Goal: Task Accomplishment & Management: Manage account settings

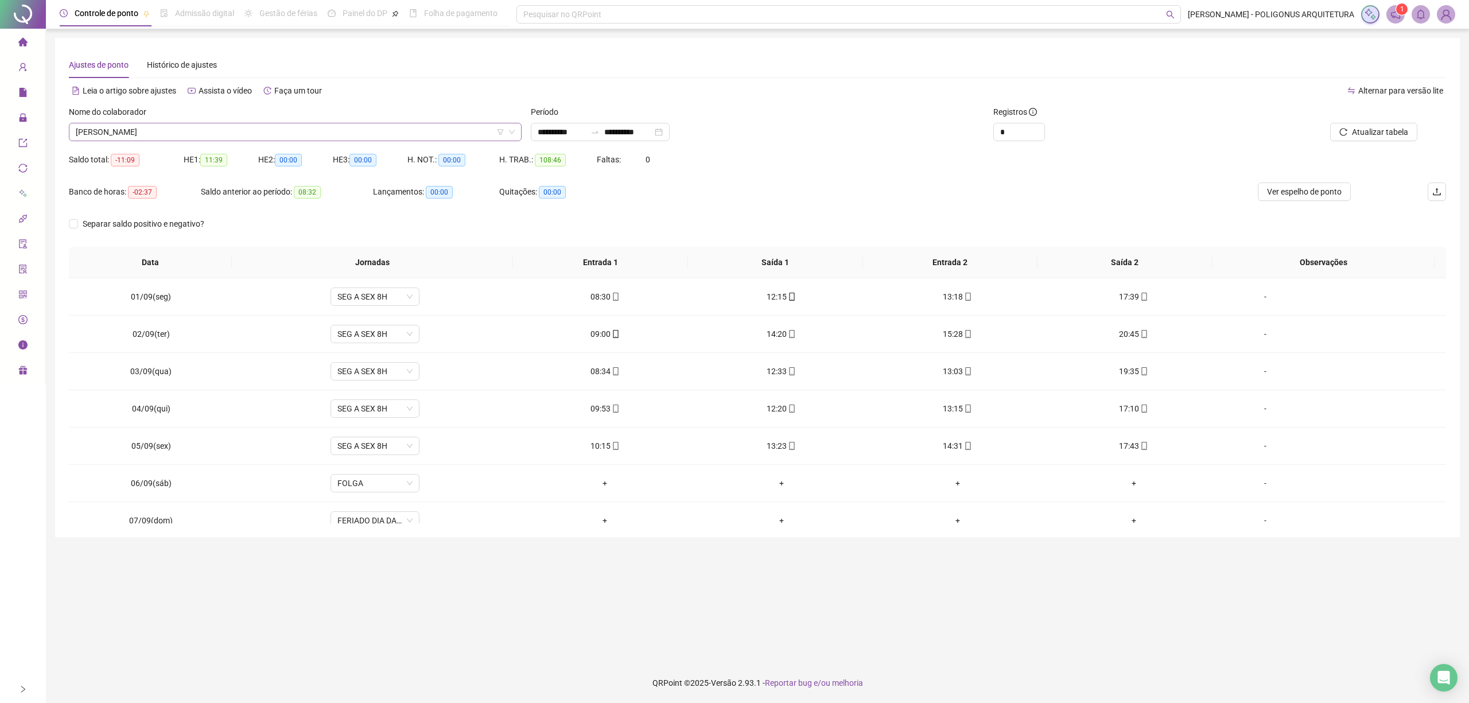
click at [196, 133] on span "[PERSON_NAME]" at bounding box center [295, 131] width 439 height 17
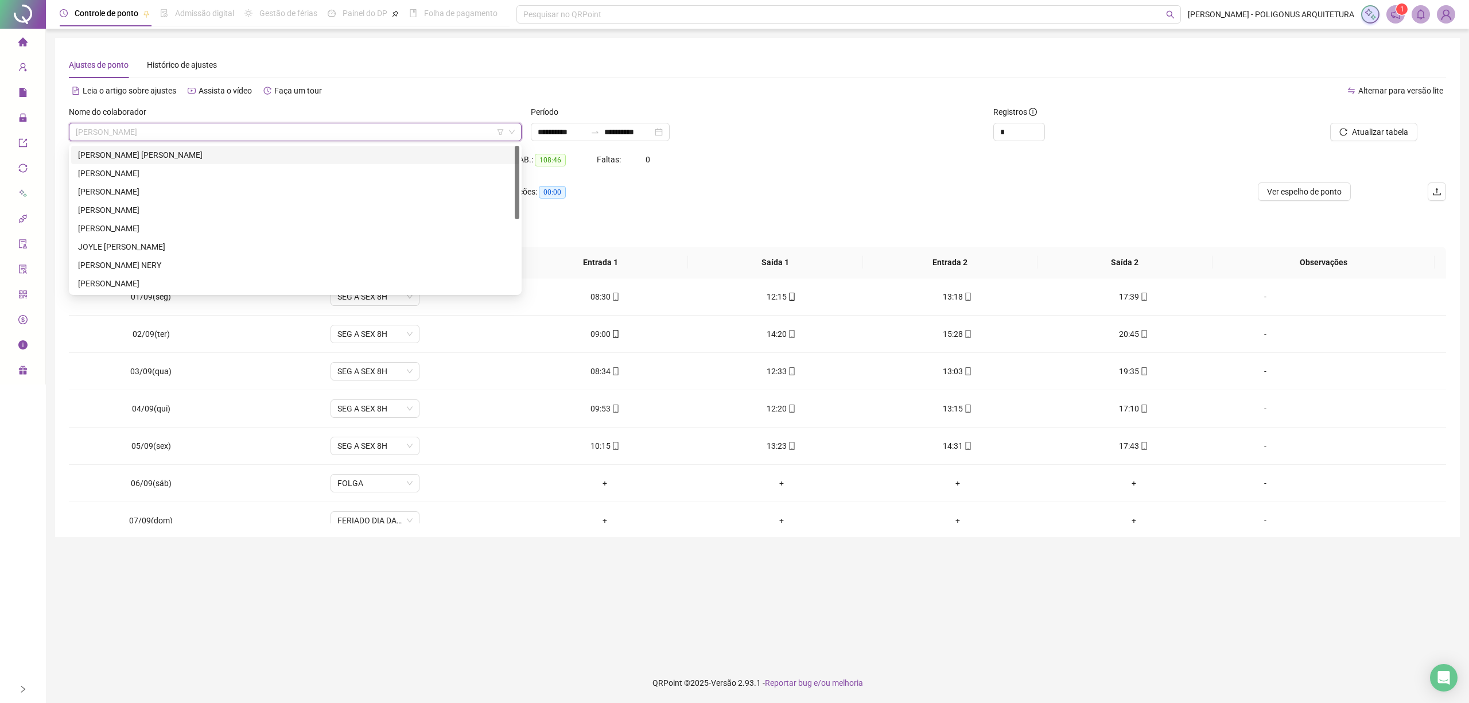
click at [214, 154] on div "[PERSON_NAME] [PERSON_NAME]" at bounding box center [295, 155] width 434 height 13
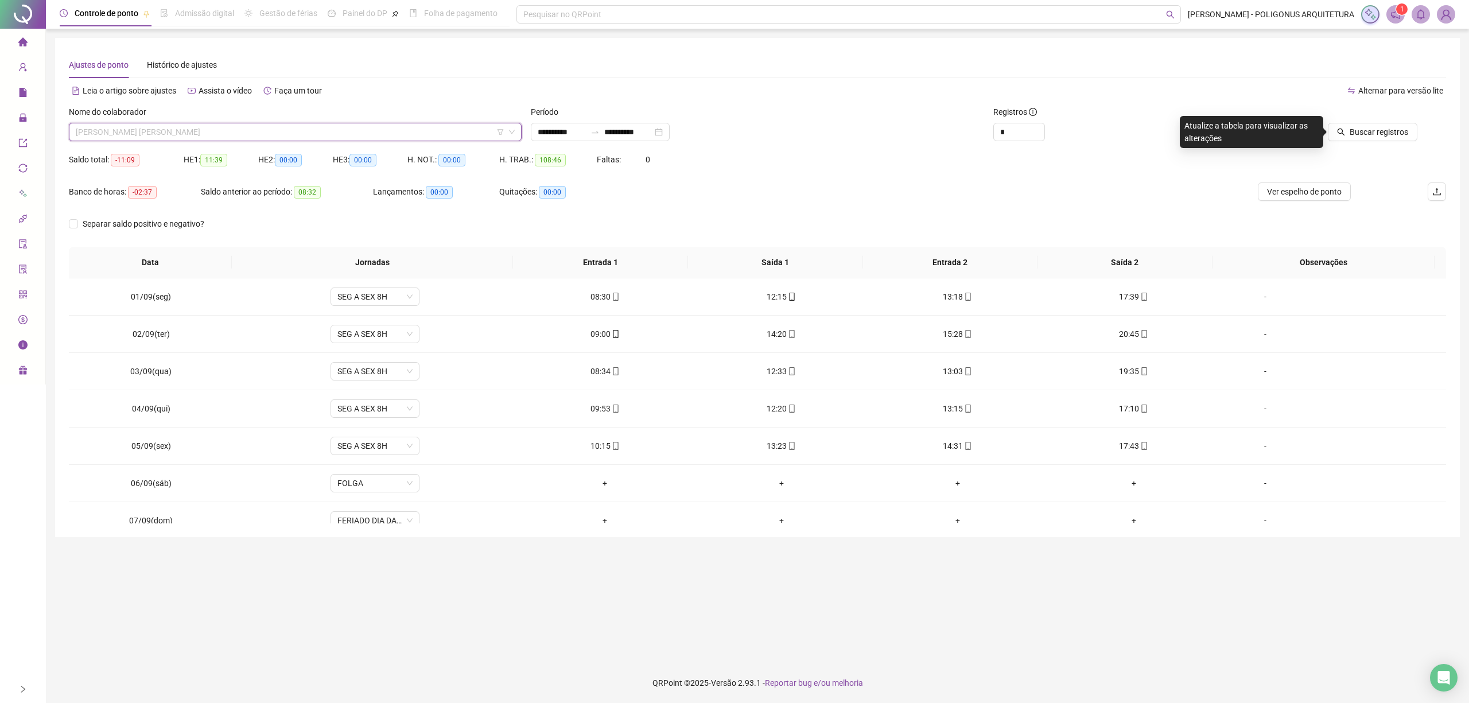
click at [210, 129] on span "[PERSON_NAME] [PERSON_NAME]" at bounding box center [295, 131] width 439 height 17
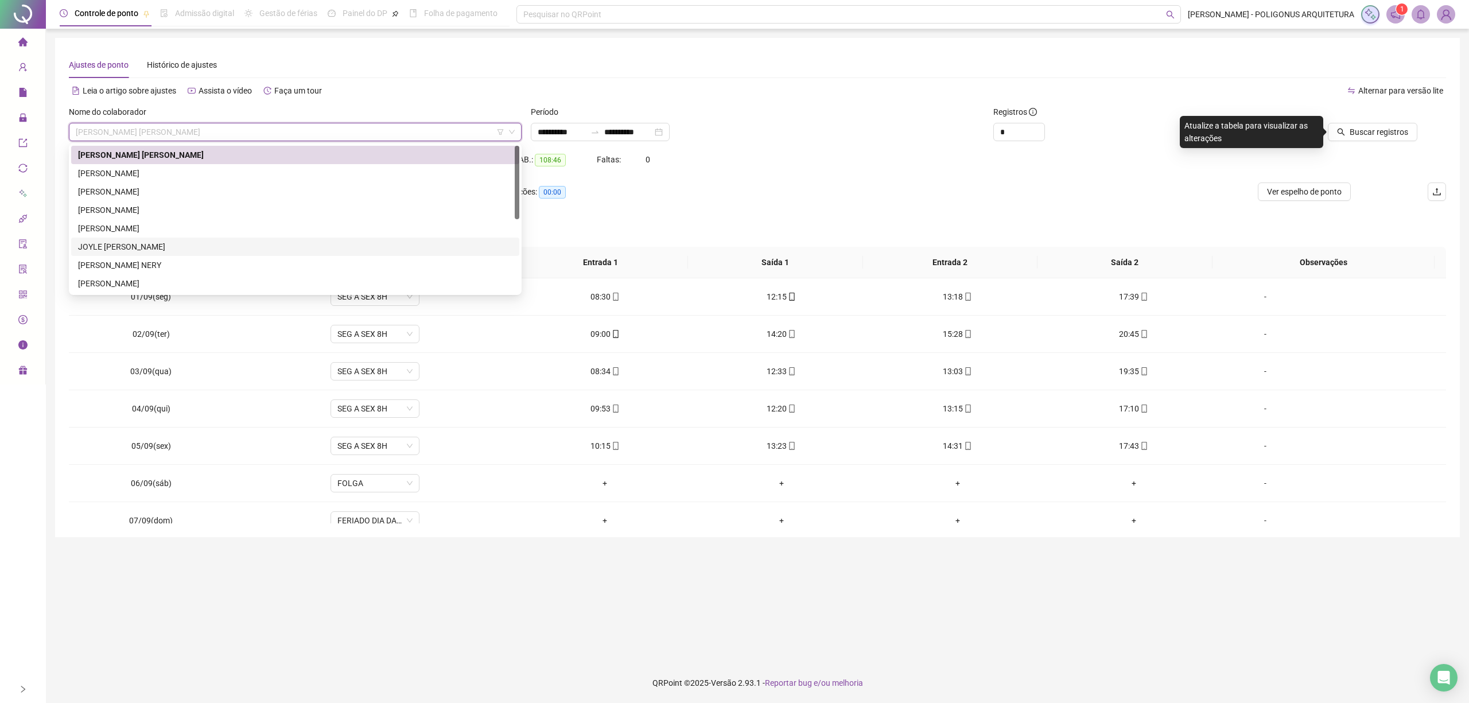
click at [172, 246] on div "JOYLE [PERSON_NAME]" at bounding box center [295, 246] width 434 height 13
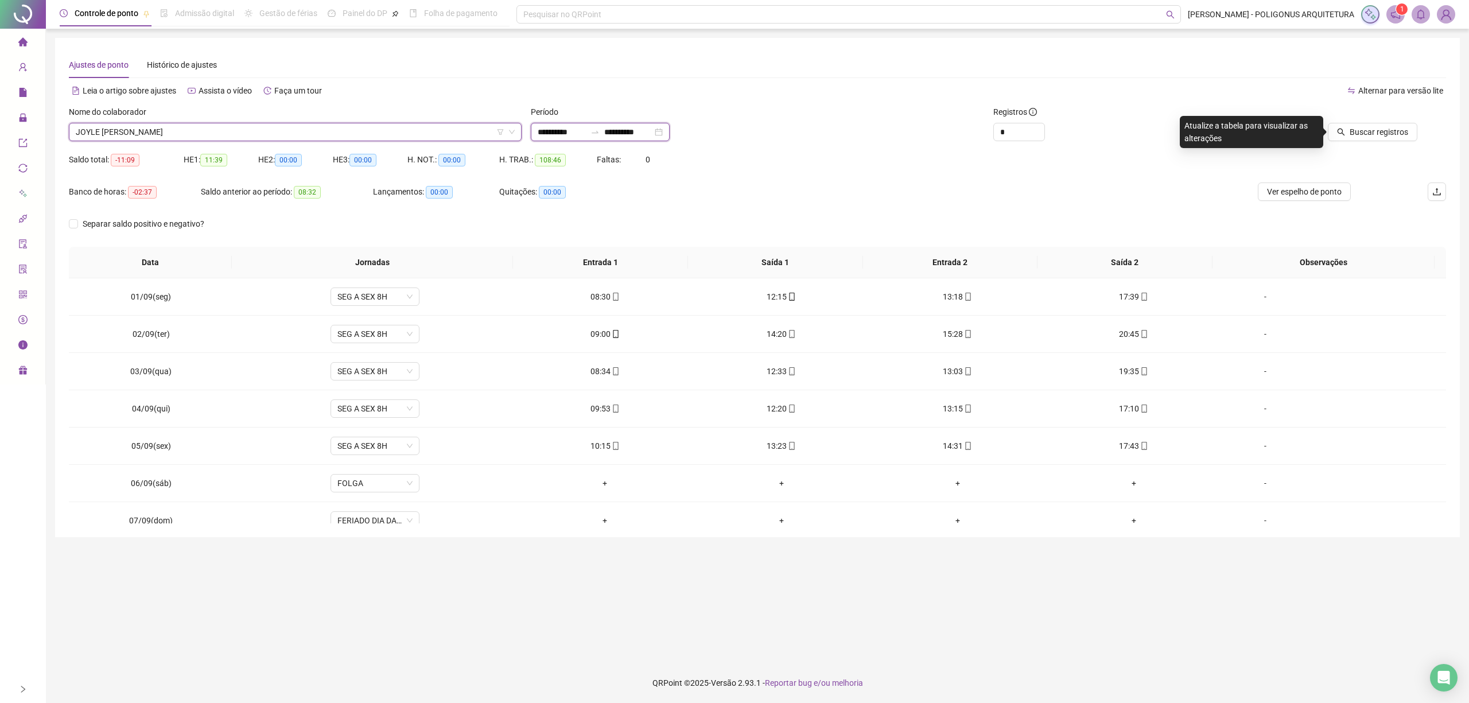
click at [586, 131] on input "**********" at bounding box center [562, 132] width 48 height 13
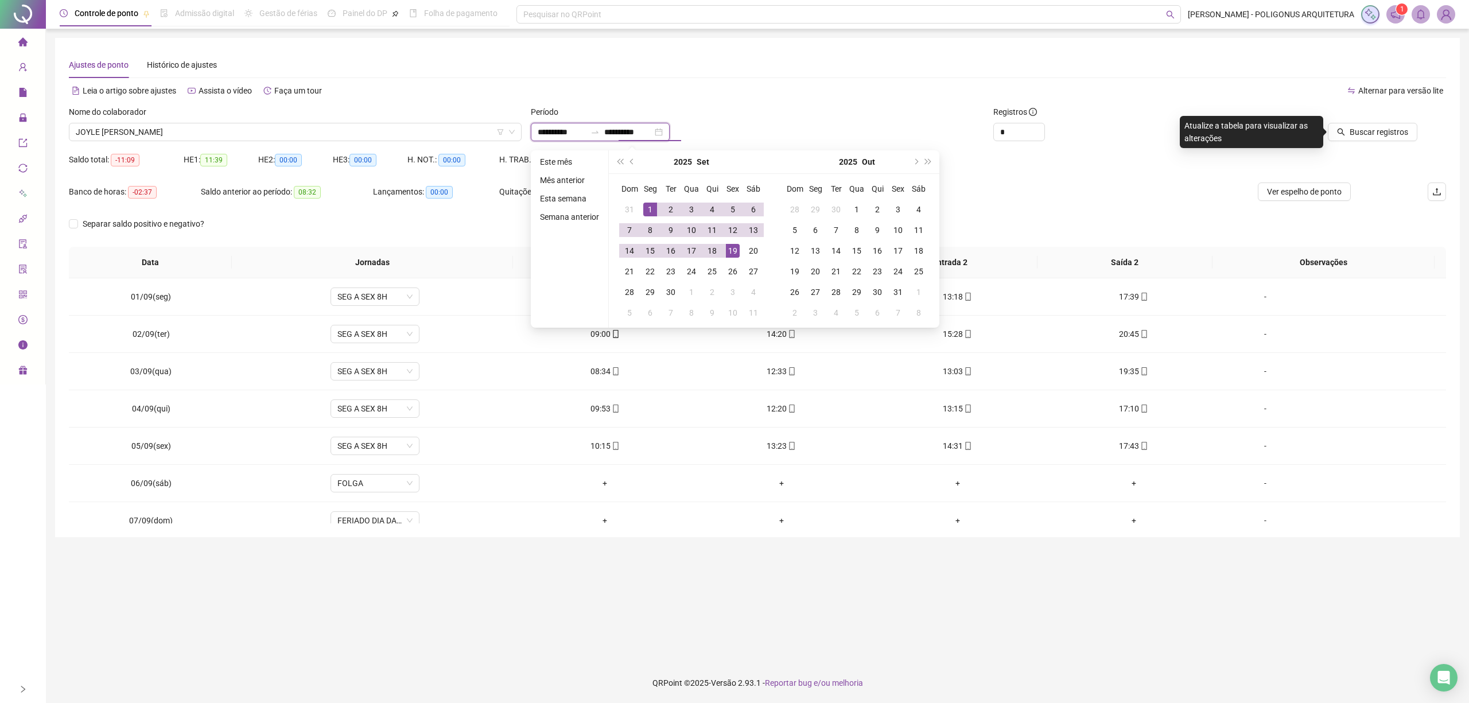
click at [653, 131] on input "**********" at bounding box center [628, 132] width 48 height 13
type input "**********"
click at [733, 249] on div "19" at bounding box center [733, 251] width 14 height 14
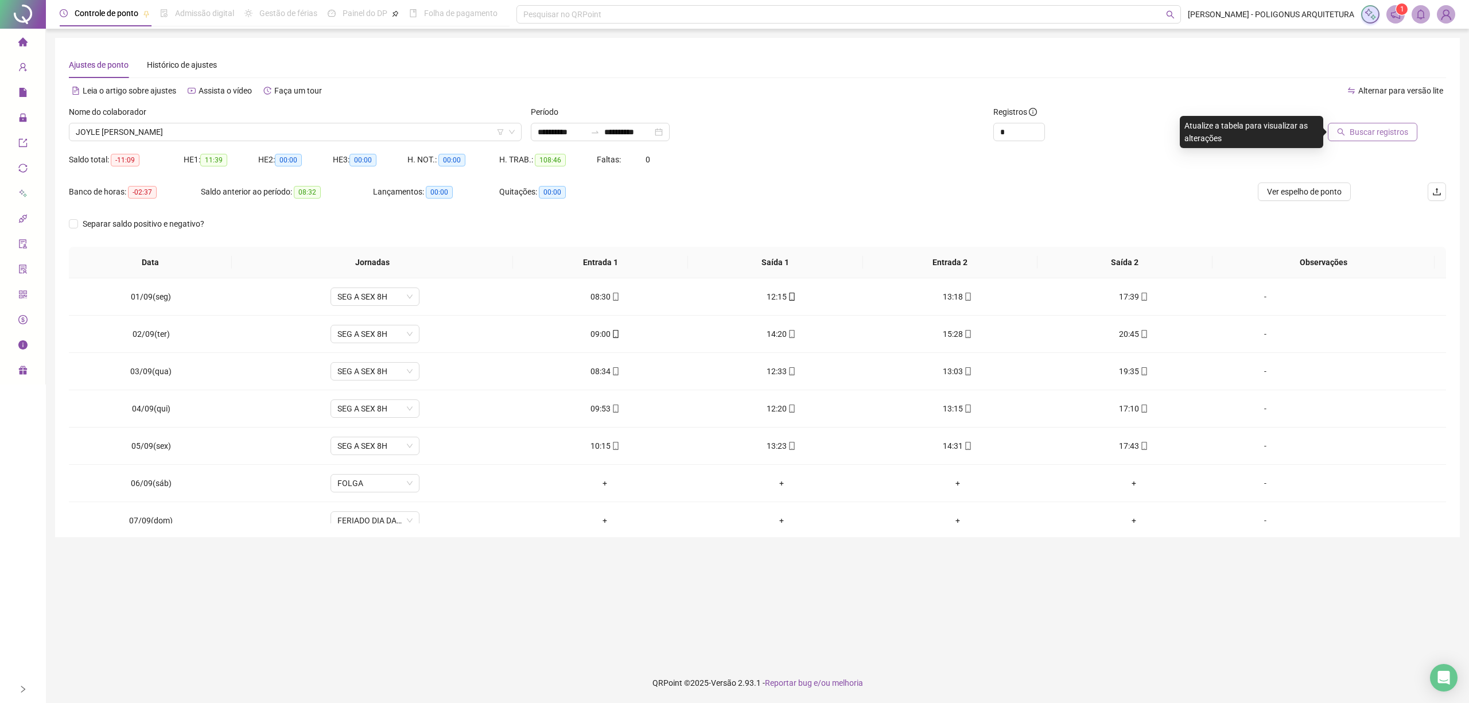
click at [1374, 132] on span "Buscar registros" at bounding box center [1379, 132] width 59 height 13
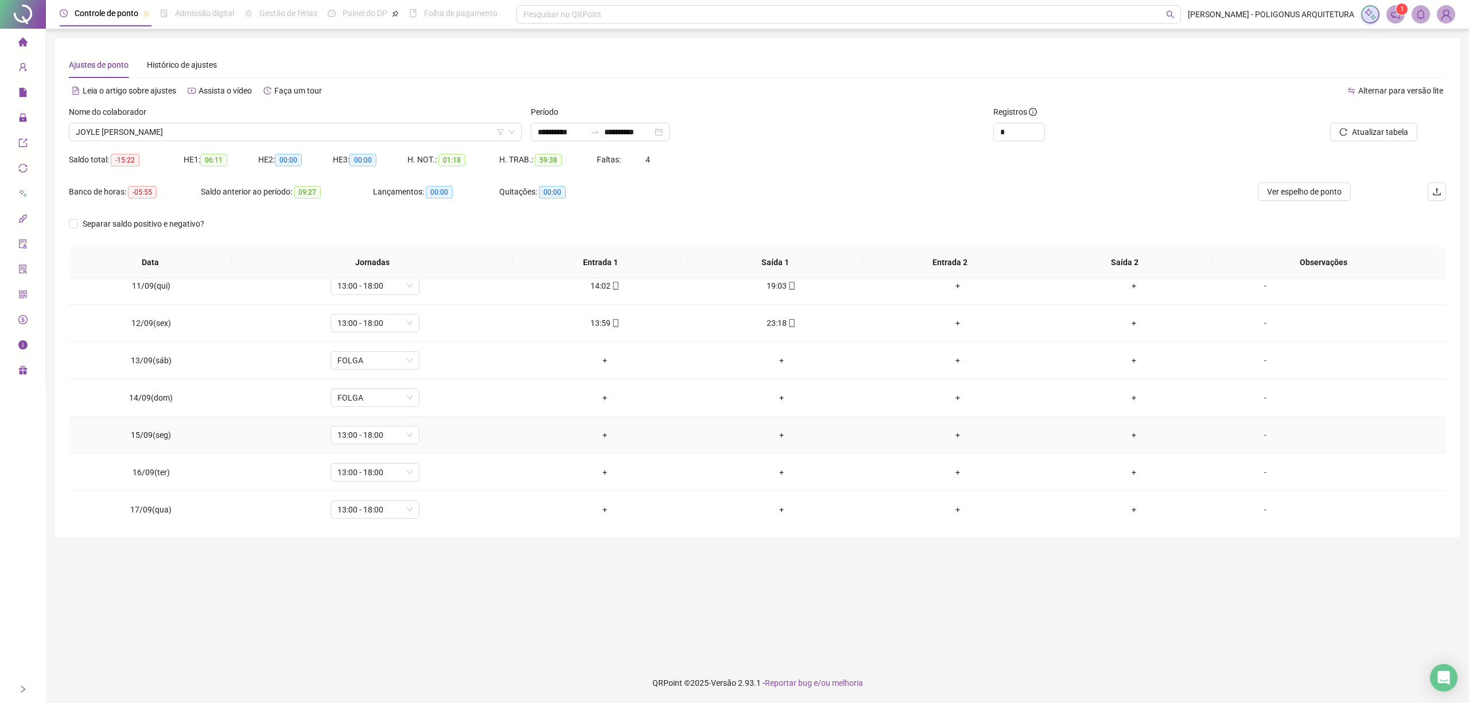
scroll to position [467, 0]
click at [1259, 352] on div "-" at bounding box center [1266, 355] width 68 height 13
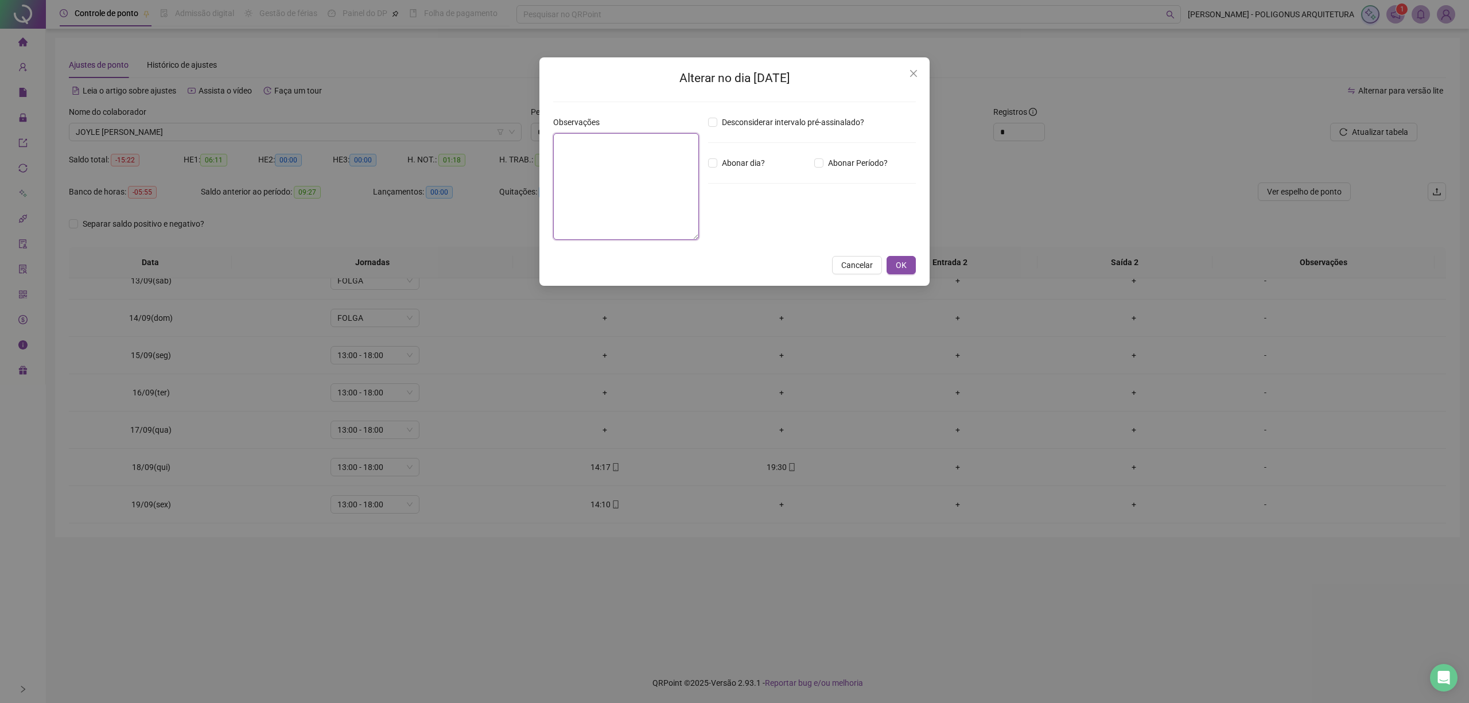
click at [596, 170] on textarea at bounding box center [626, 186] width 146 height 107
drag, startPoint x: 674, startPoint y: 170, endPoint x: 526, endPoint y: 116, distance: 157.6
click at [526, 116] on div "**********" at bounding box center [734, 351] width 1469 height 703
type textarea "**********"
click at [901, 264] on span "OK" at bounding box center [901, 265] width 11 height 13
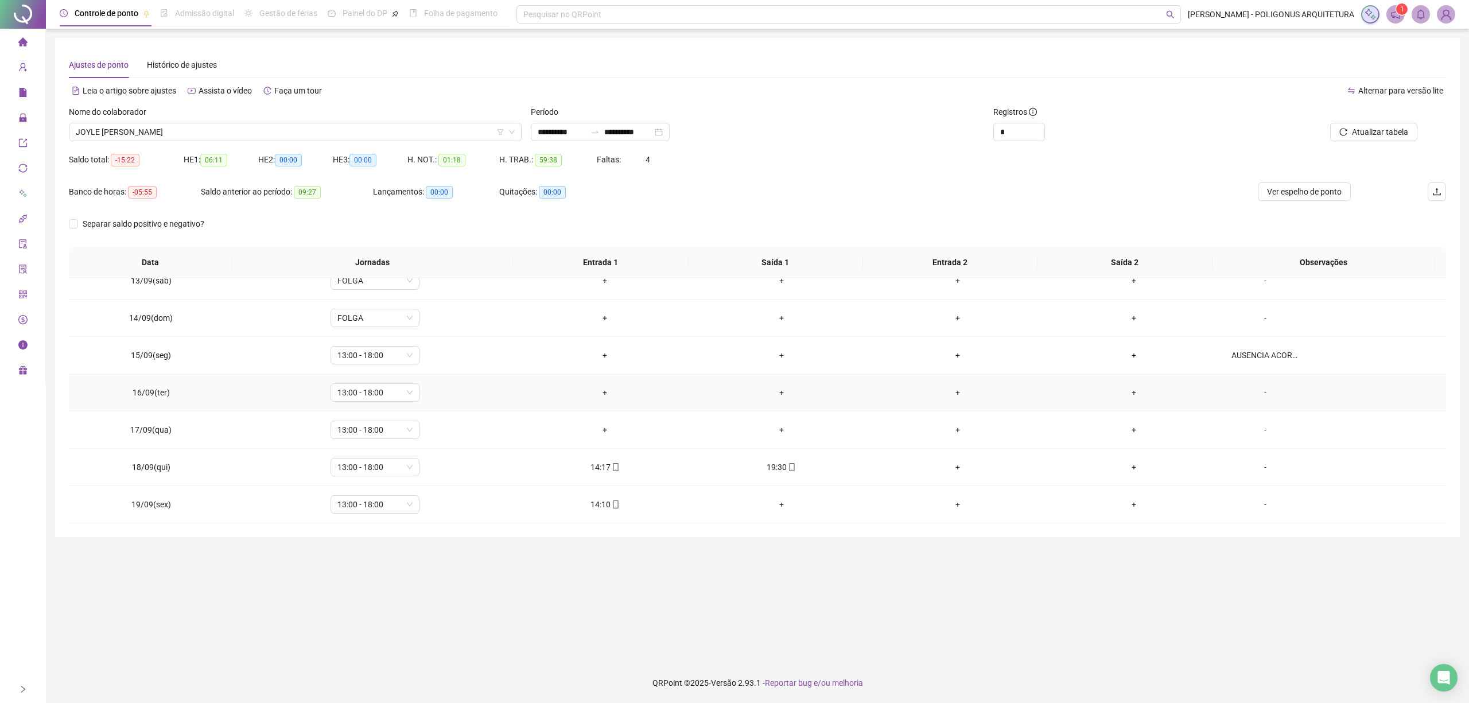
click at [1261, 394] on div "-" at bounding box center [1266, 392] width 68 height 13
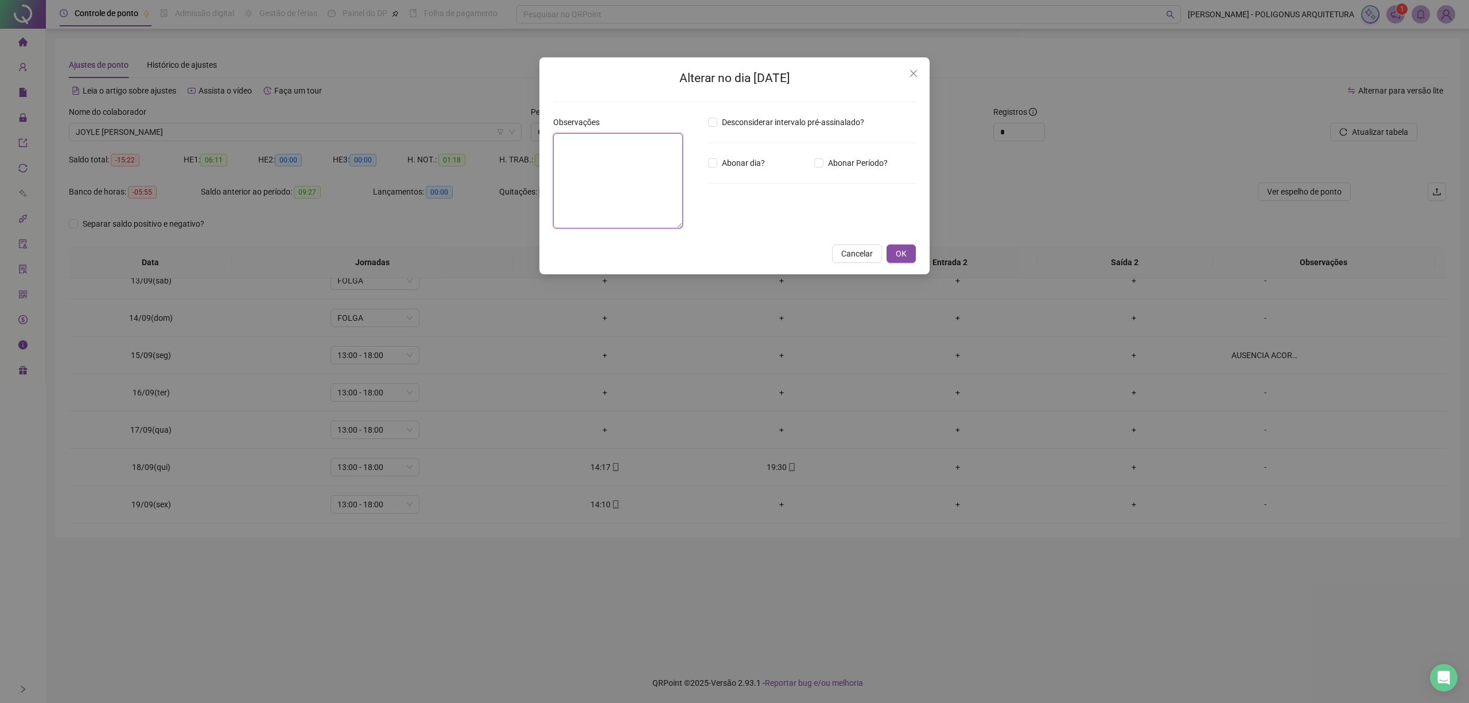
click at [573, 174] on textarea at bounding box center [618, 180] width 130 height 95
paste textarea "**********"
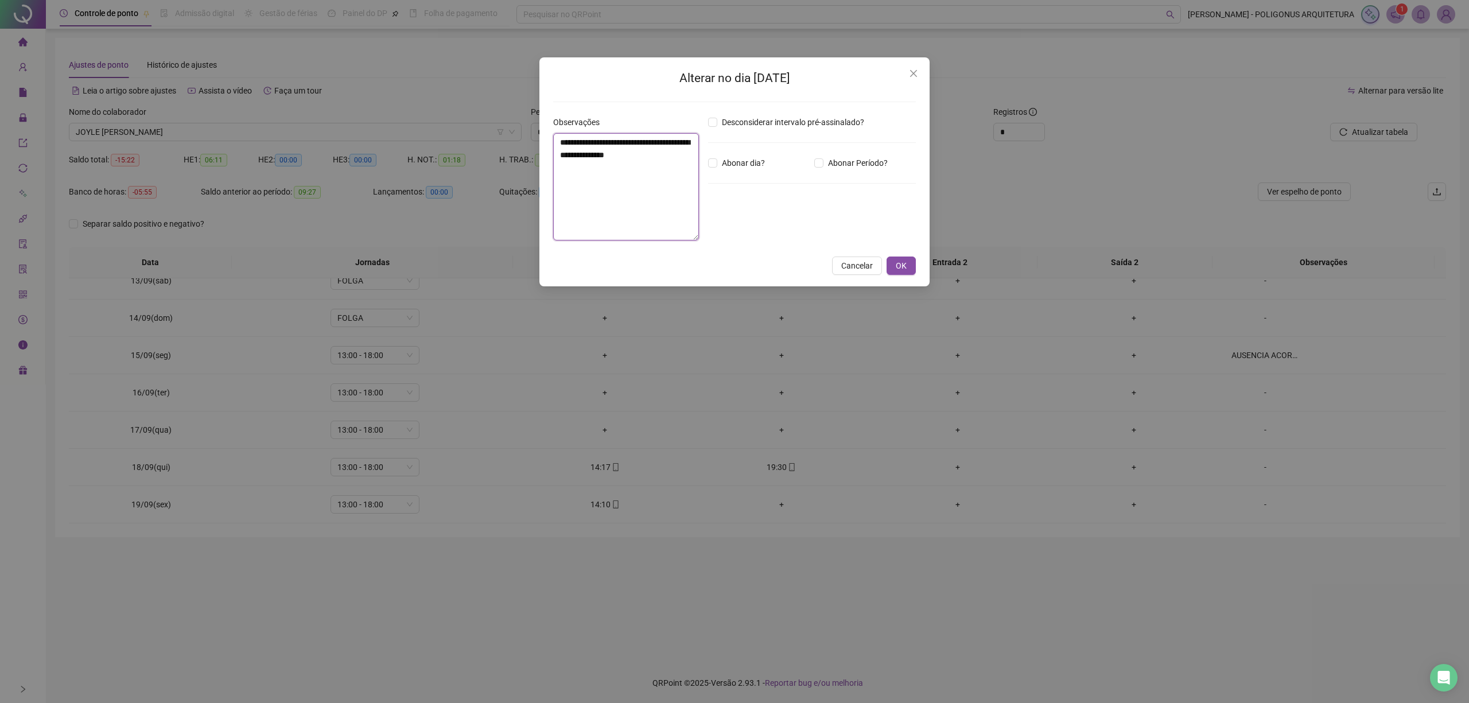
type textarea "**********"
click at [917, 262] on div "**********" at bounding box center [735, 171] width 390 height 229
click at [911, 262] on button "OK" at bounding box center [901, 266] width 29 height 18
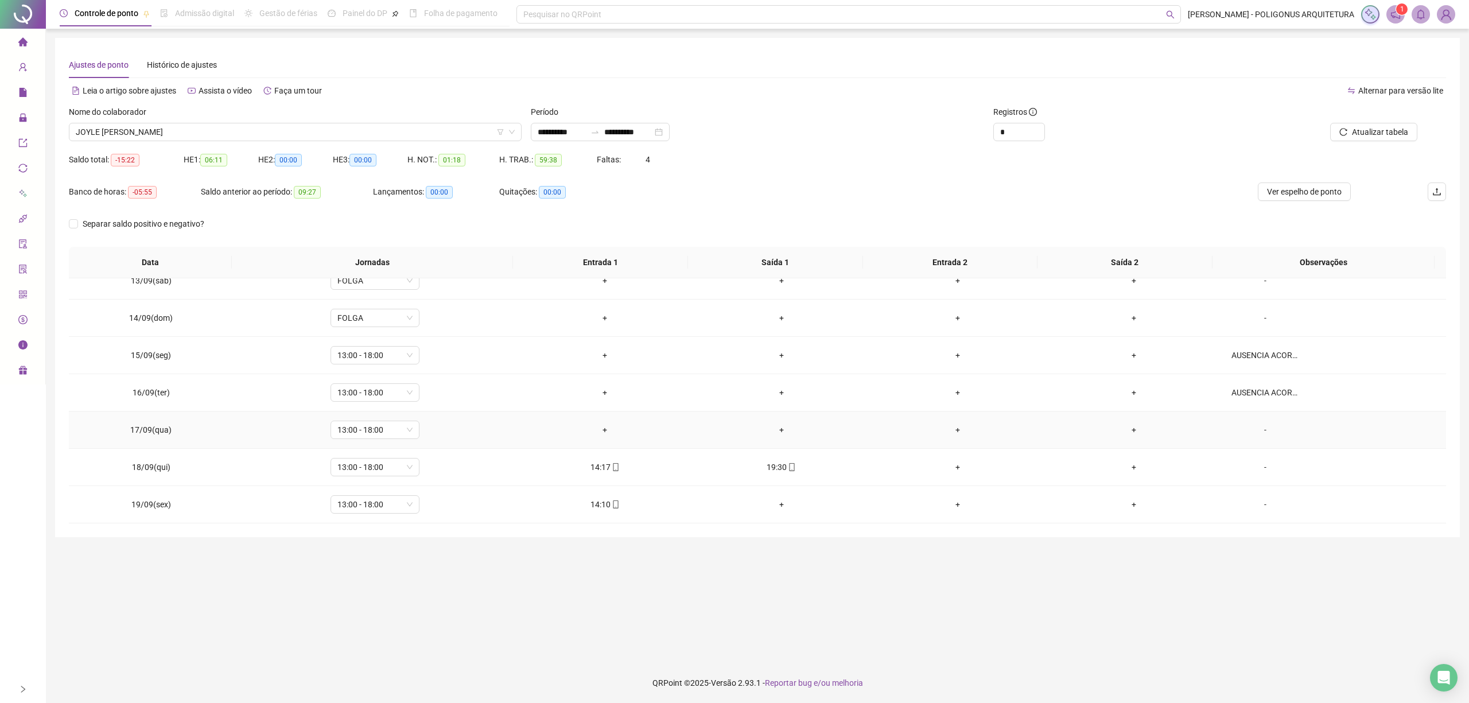
click at [1256, 430] on div "-" at bounding box center [1266, 430] width 68 height 13
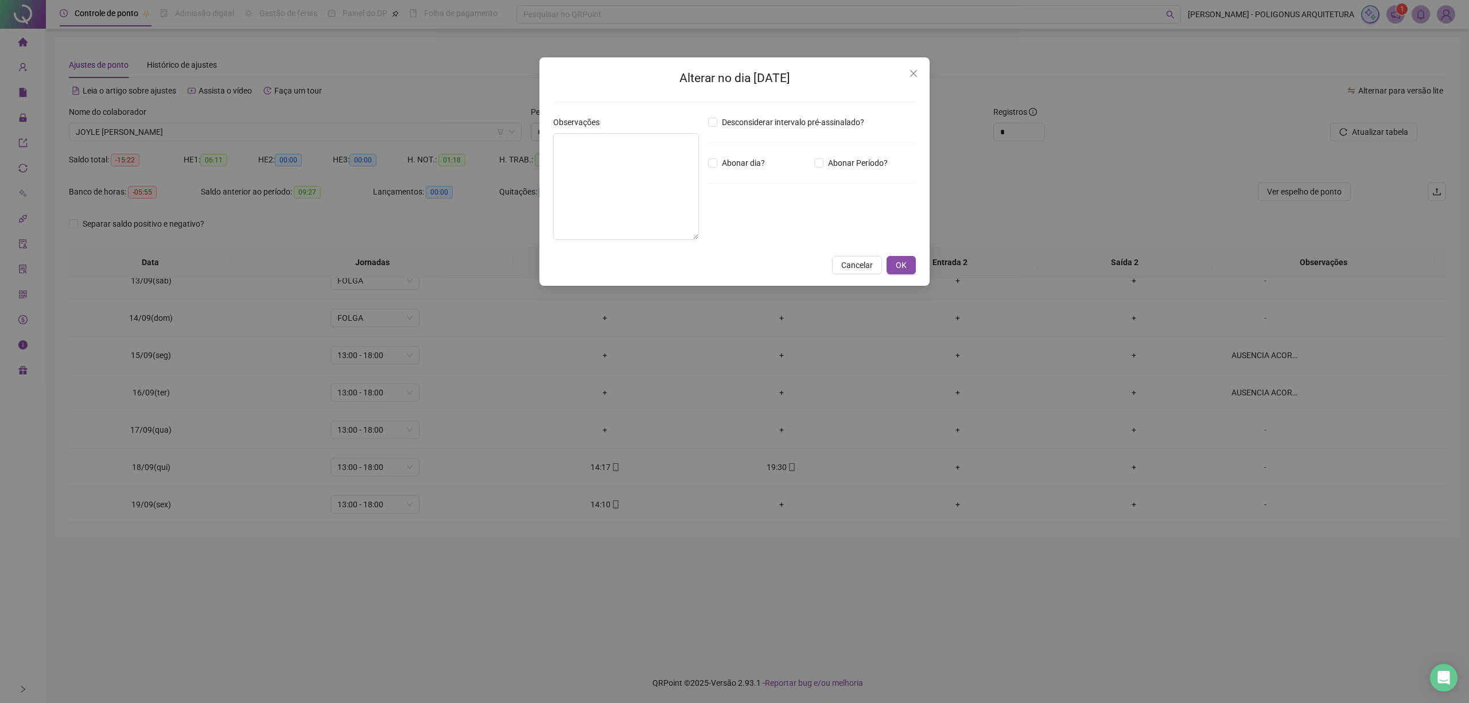
click at [529, 142] on div "Alterar no dia [DATE] Observações Desconsiderar intervalo pré-assinalado? Abona…" at bounding box center [734, 351] width 1469 height 703
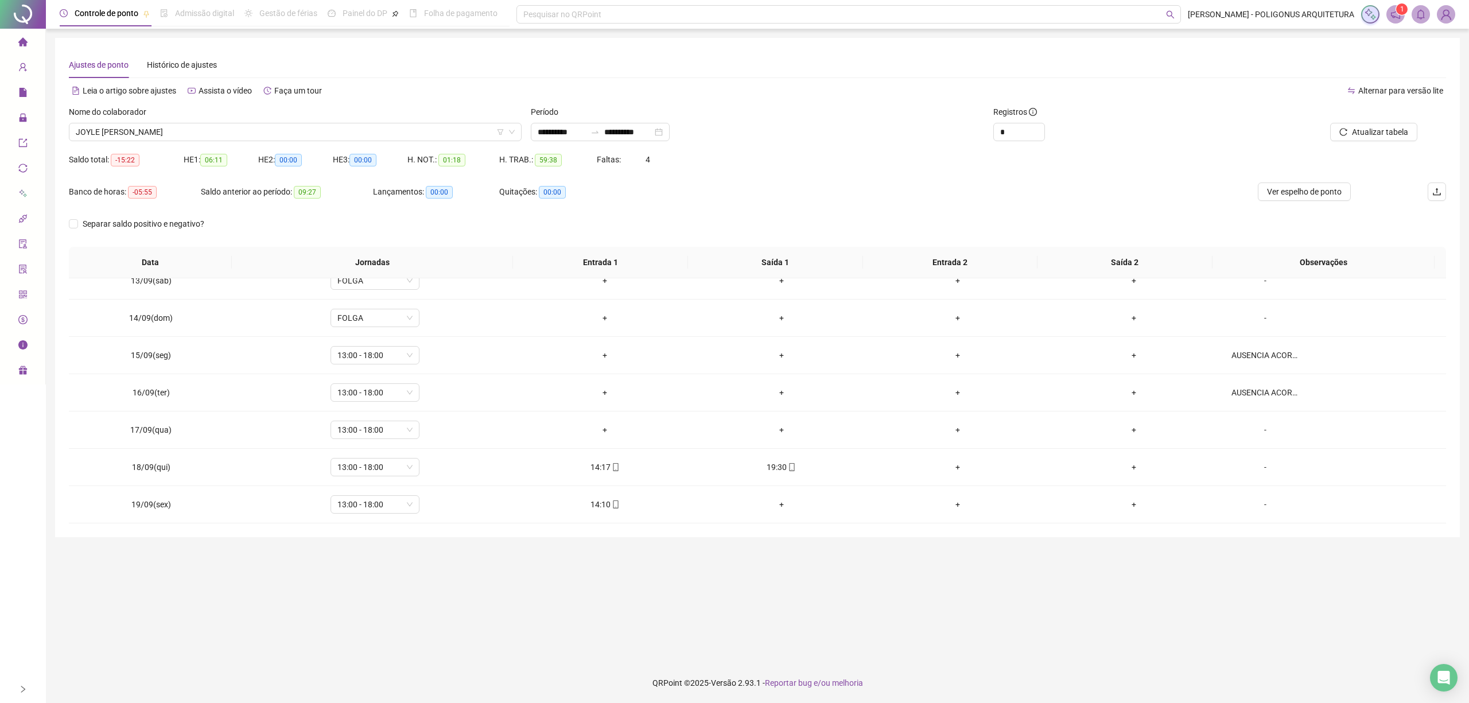
click at [569, 150] on div "Alterar no dia [DATE] Observações Desconsiderar intervalo pré-assinalado? Abona…" at bounding box center [734, 351] width 1469 height 703
click at [1254, 434] on div "-" at bounding box center [1266, 430] width 68 height 13
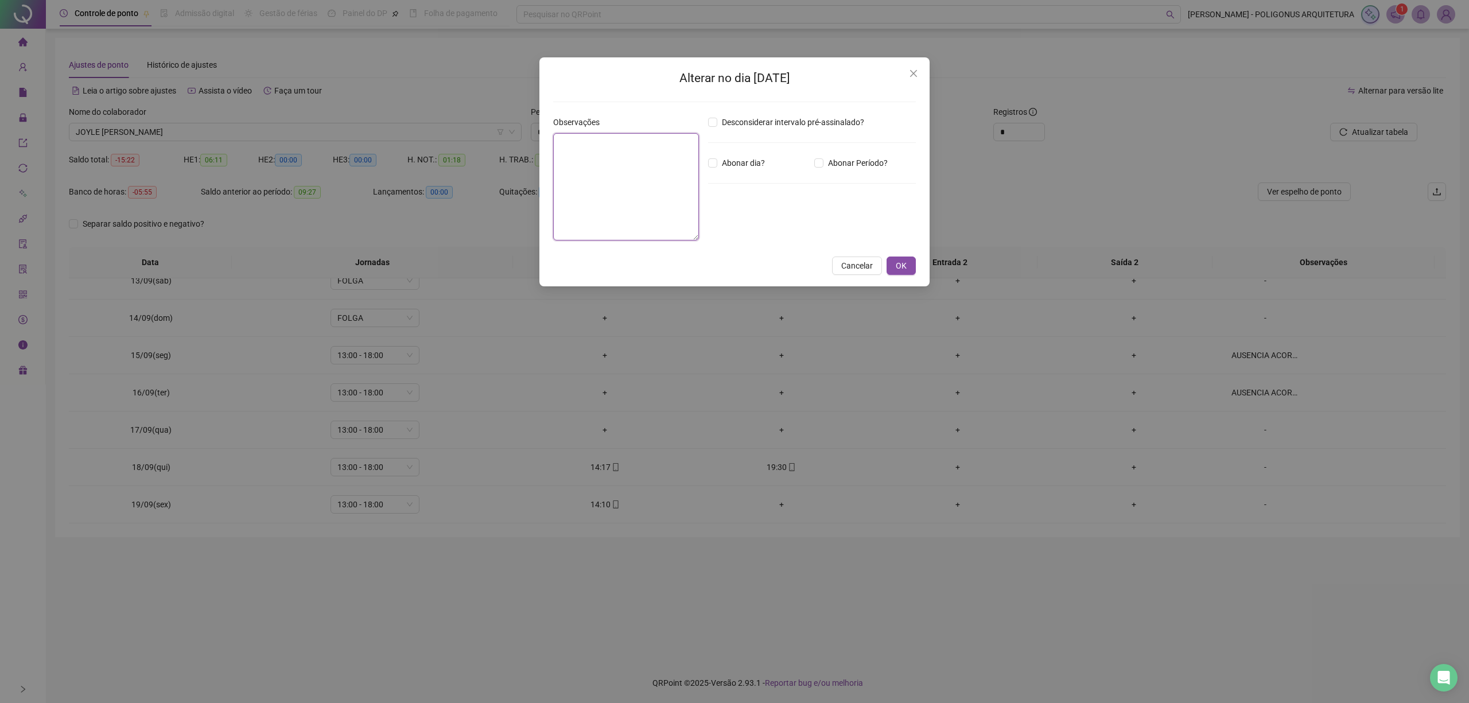
click at [575, 188] on textarea at bounding box center [626, 186] width 146 height 107
paste textarea "**********"
type textarea "**********"
click at [901, 266] on span "OK" at bounding box center [901, 265] width 11 height 13
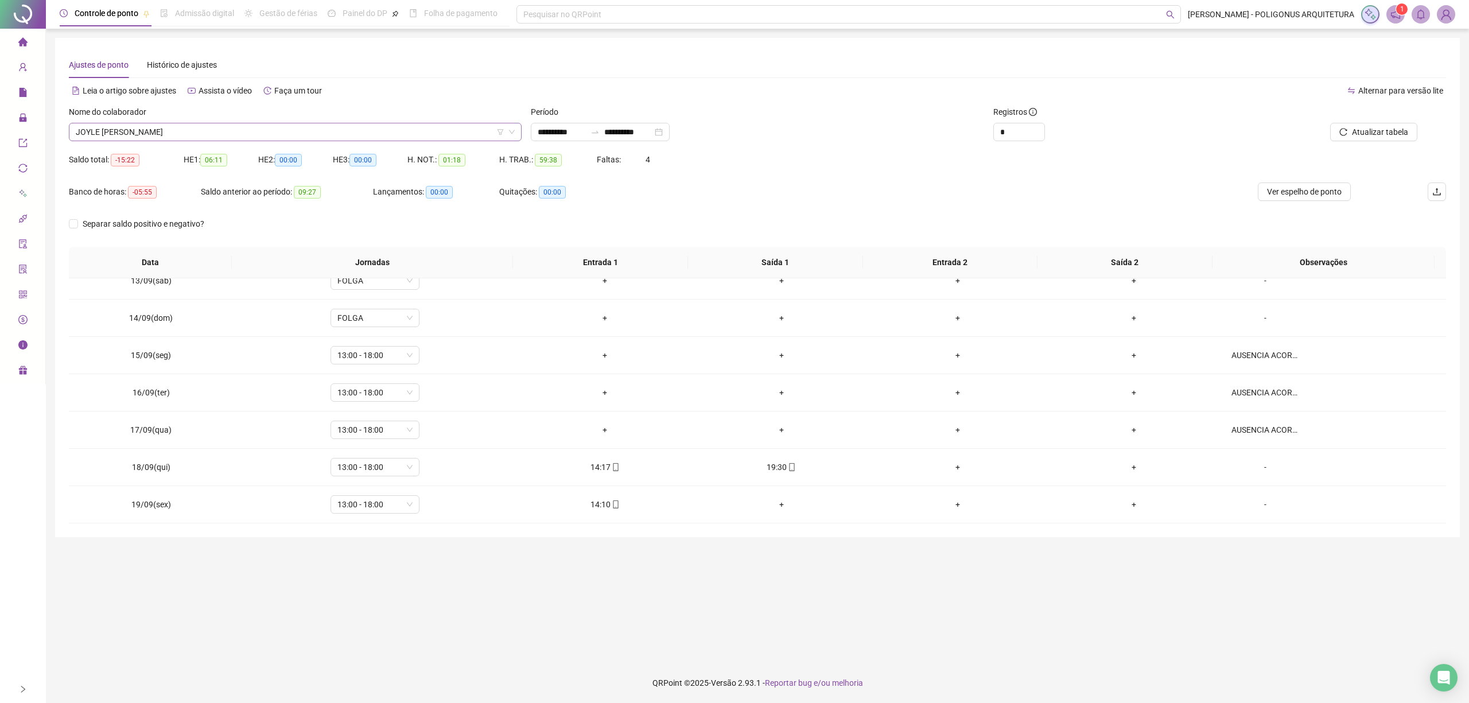
click at [255, 127] on span "JOYLE [PERSON_NAME]" at bounding box center [295, 131] width 439 height 17
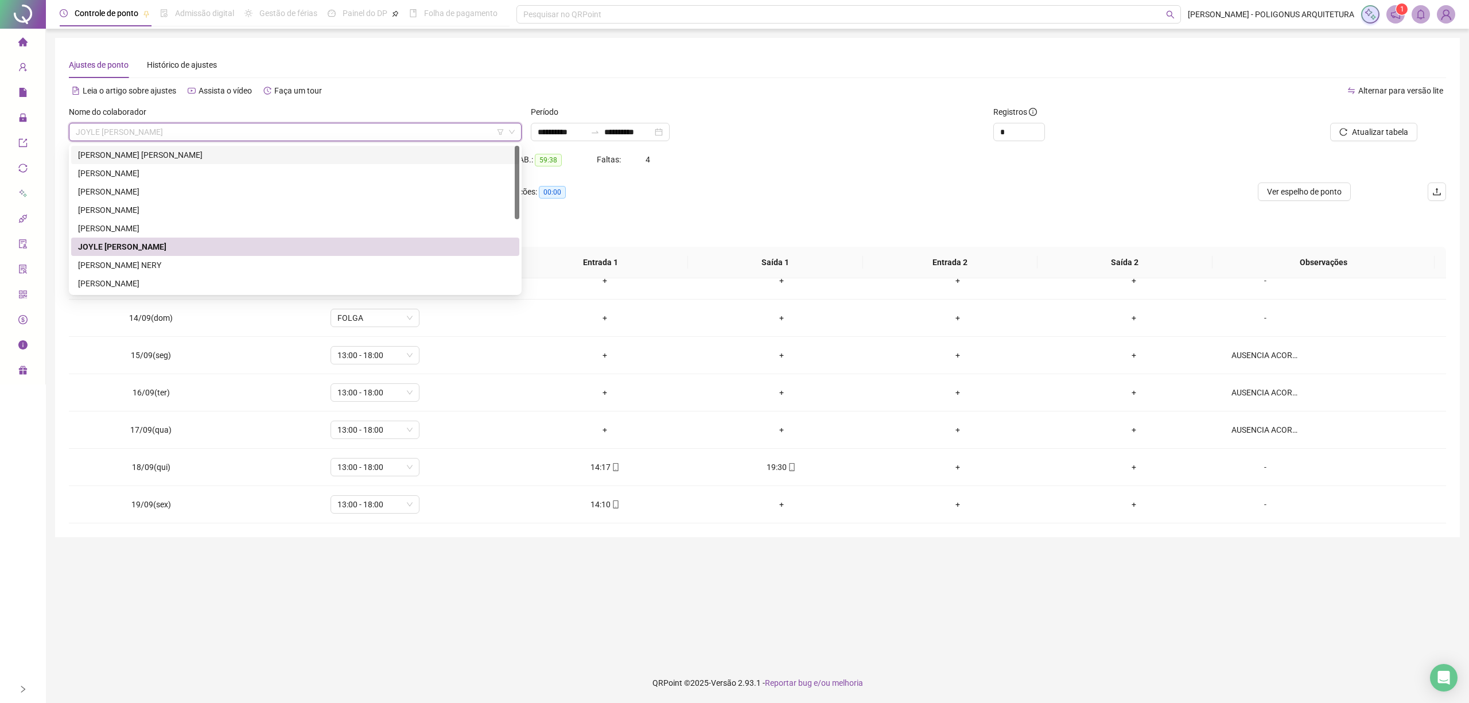
click at [260, 154] on div "[PERSON_NAME] [PERSON_NAME]" at bounding box center [295, 155] width 434 height 13
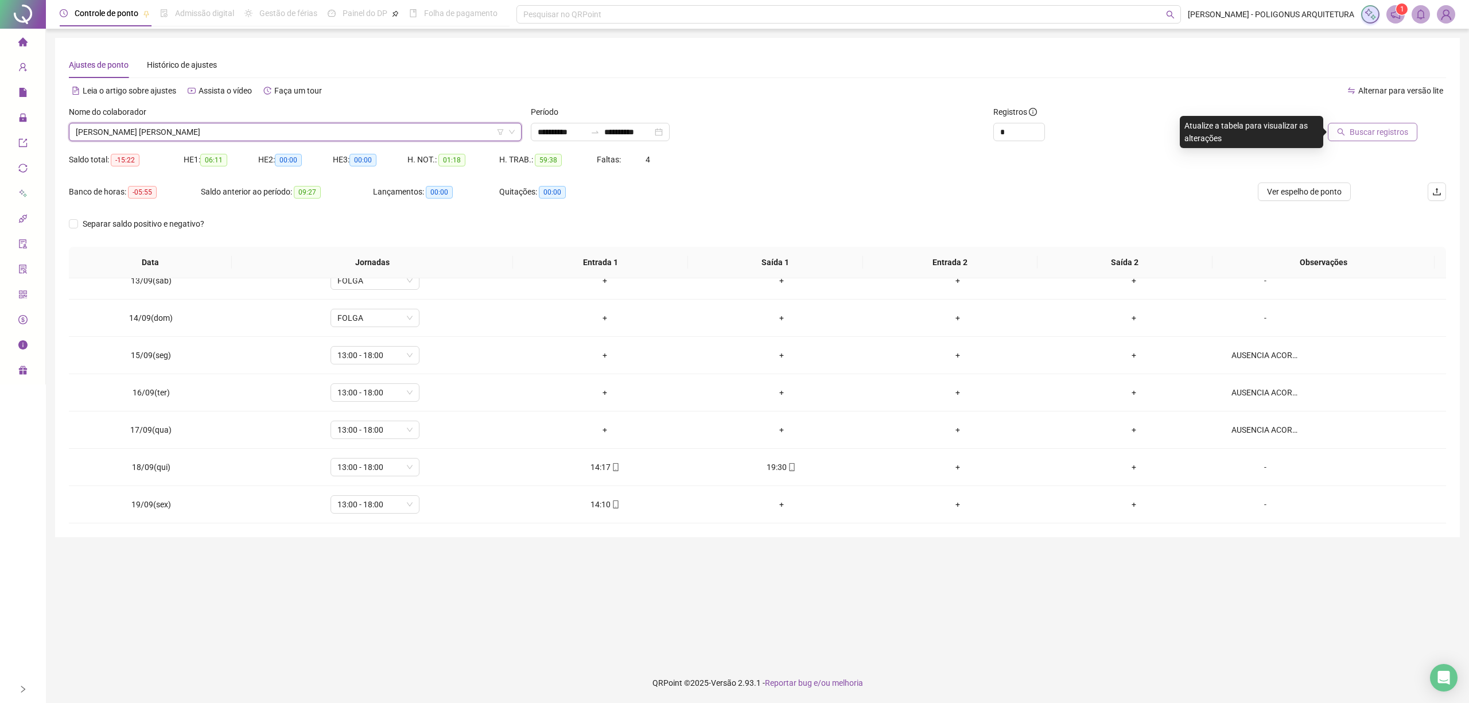
click at [1367, 136] on span "Buscar registros" at bounding box center [1379, 132] width 59 height 13
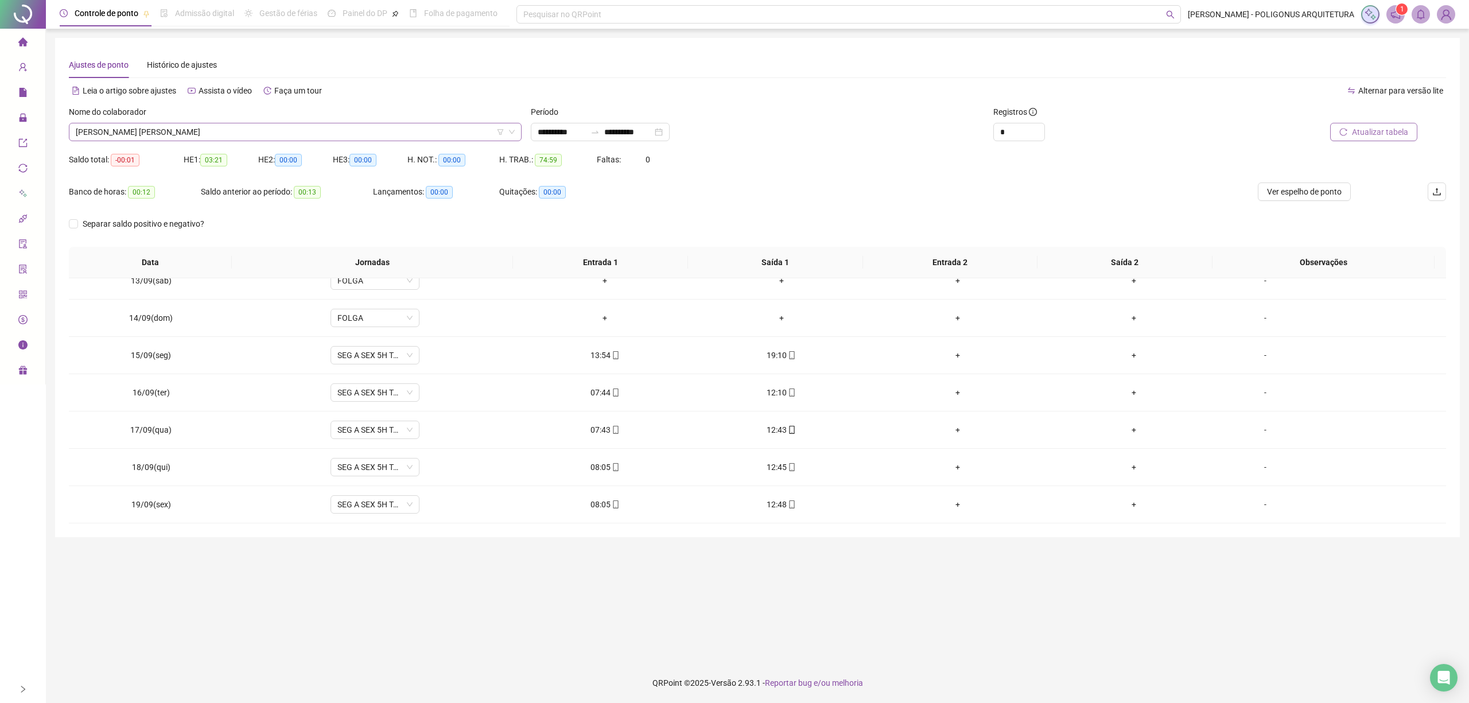
click at [306, 130] on span "[PERSON_NAME] [PERSON_NAME]" at bounding box center [295, 131] width 439 height 17
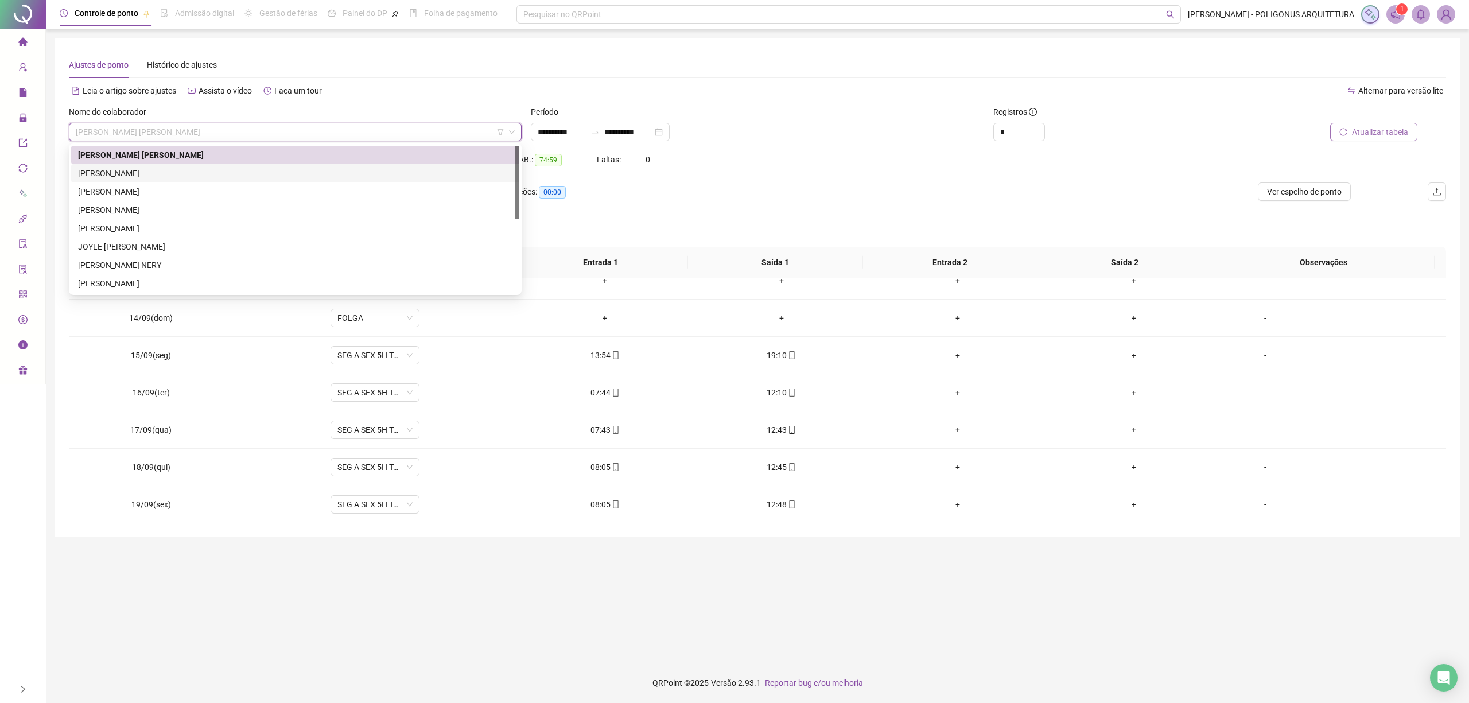
click at [224, 174] on div "[PERSON_NAME]" at bounding box center [295, 173] width 434 height 13
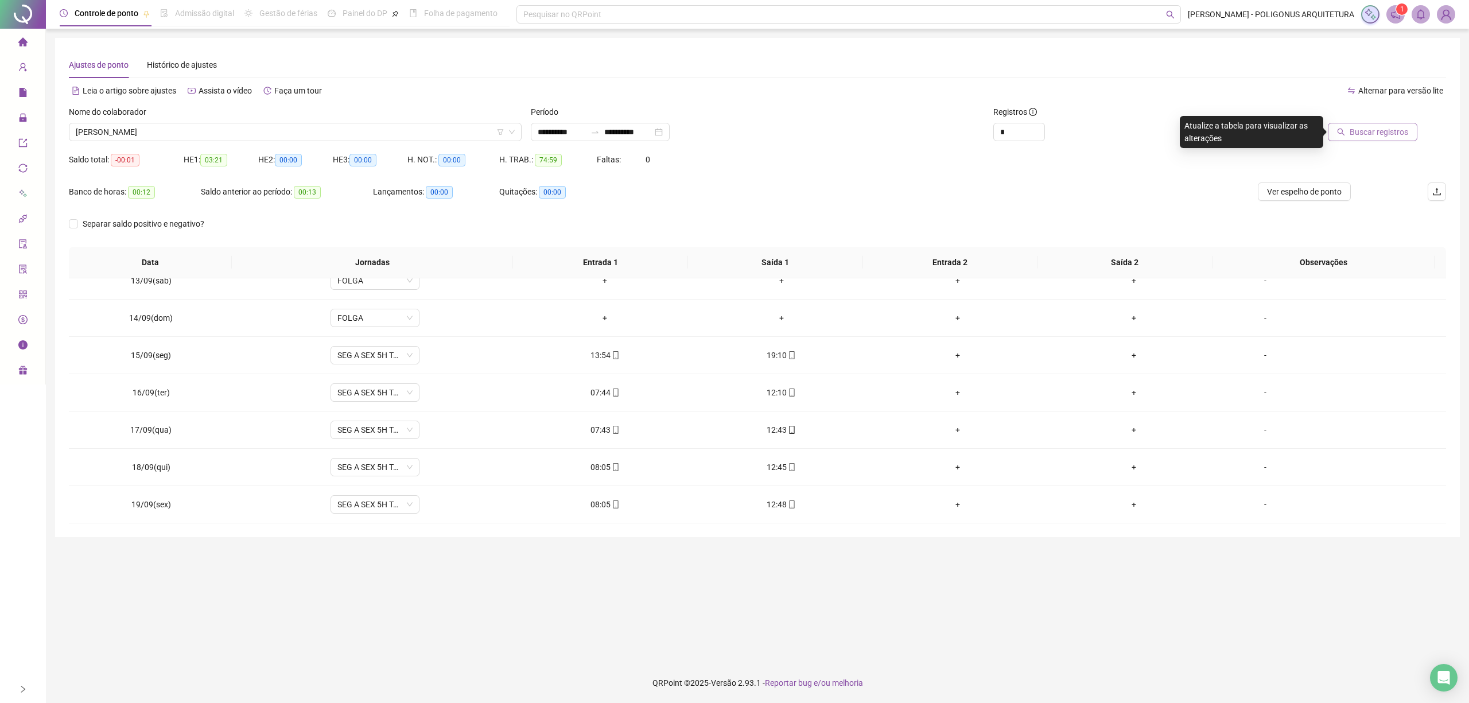
click at [1378, 132] on span "Buscar registros" at bounding box center [1379, 132] width 59 height 13
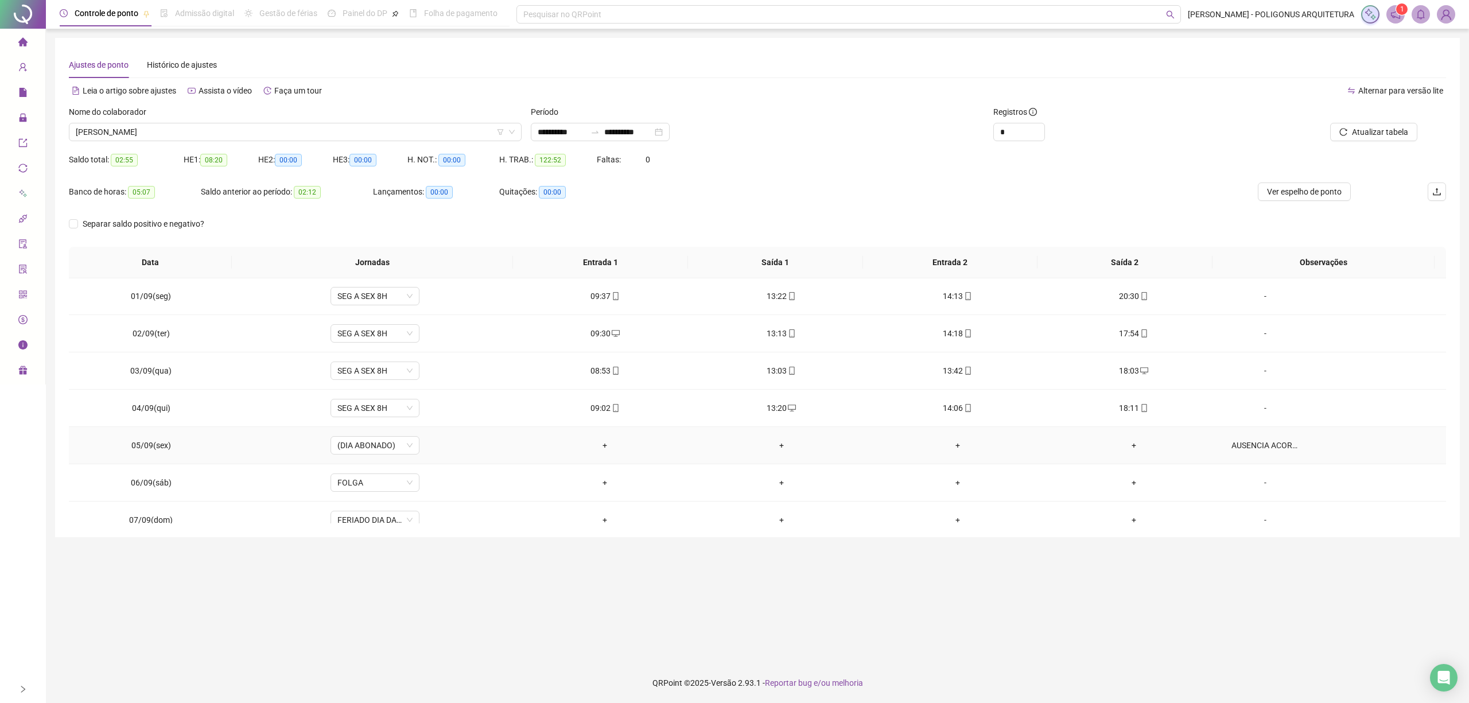
scroll to position [0, 0]
click at [1275, 447] on div "AUSENCIA ACORDADA. HORAS DESCONTADAS EM BANCO." at bounding box center [1266, 446] width 68 height 13
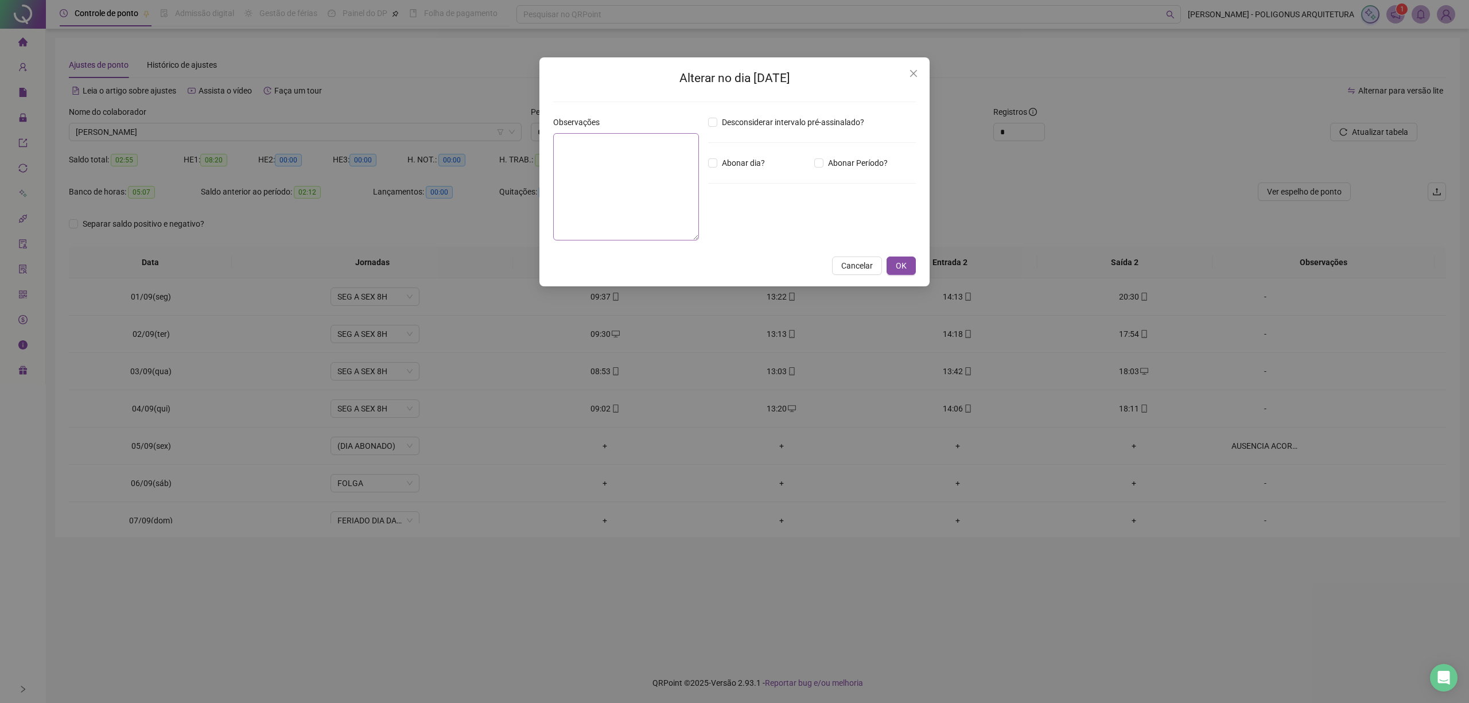
type textarea "**********"
drag, startPoint x: 673, startPoint y: 157, endPoint x: 531, endPoint y: 121, distance: 146.9
click at [531, 121] on div "**********" at bounding box center [734, 351] width 1469 height 703
click at [867, 269] on span "Cancelar" at bounding box center [857, 265] width 32 height 13
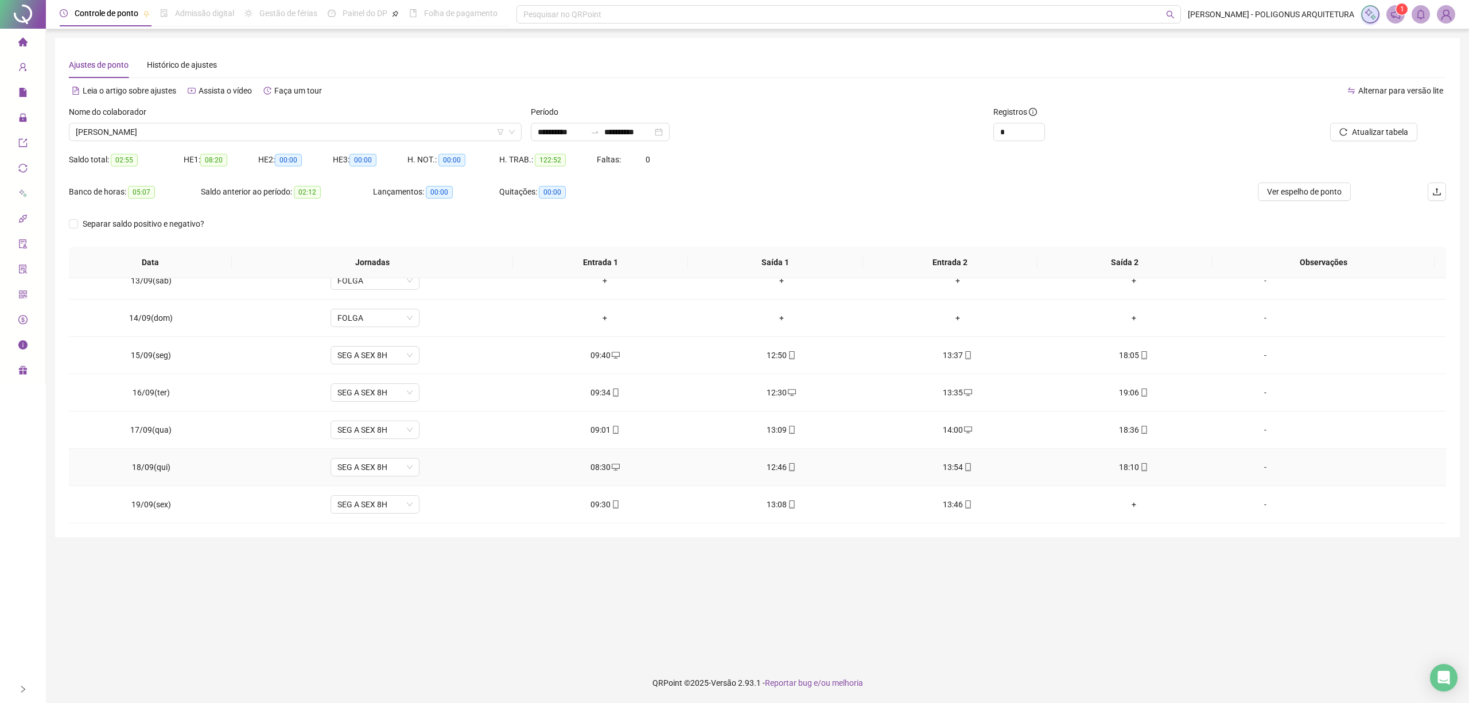
scroll to position [467, 0]
click at [296, 138] on span "[PERSON_NAME]" at bounding box center [295, 131] width 439 height 17
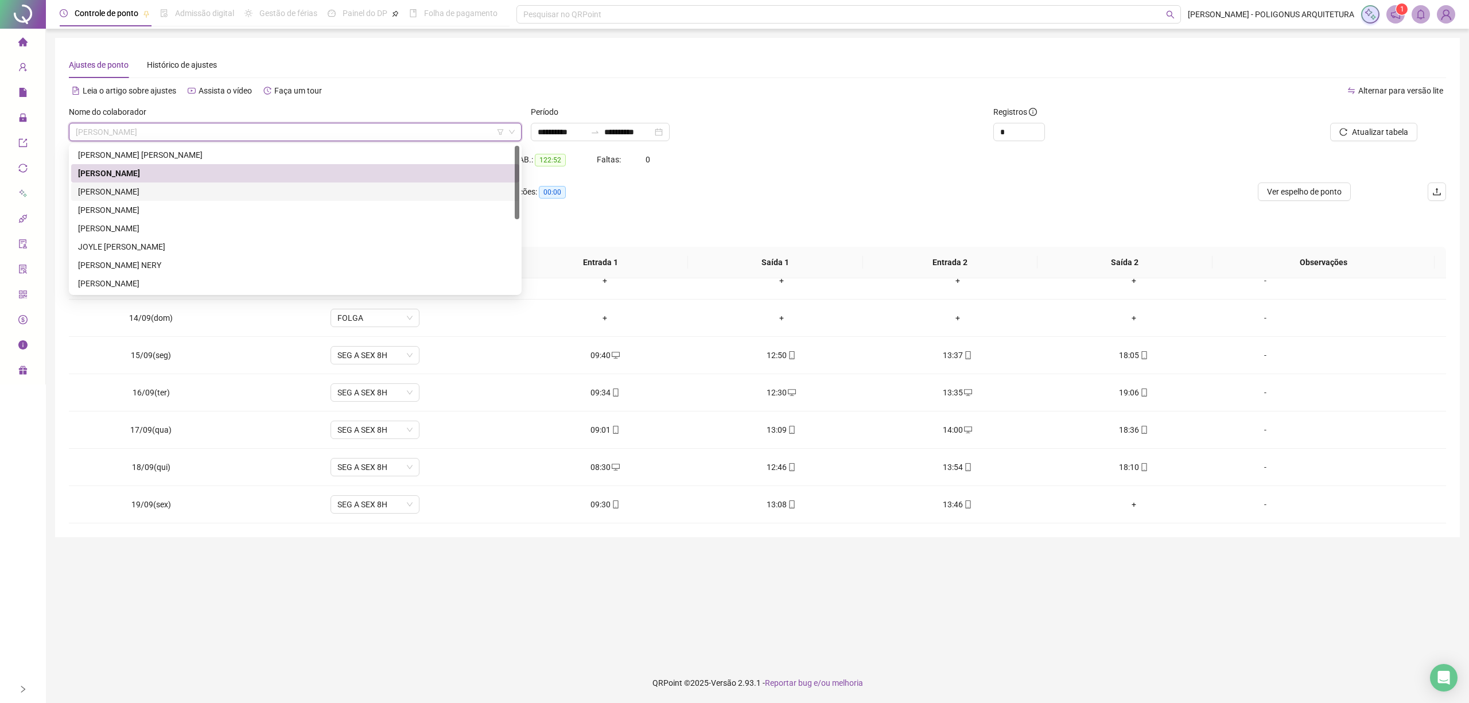
click at [198, 191] on div "[PERSON_NAME]" at bounding box center [295, 191] width 434 height 13
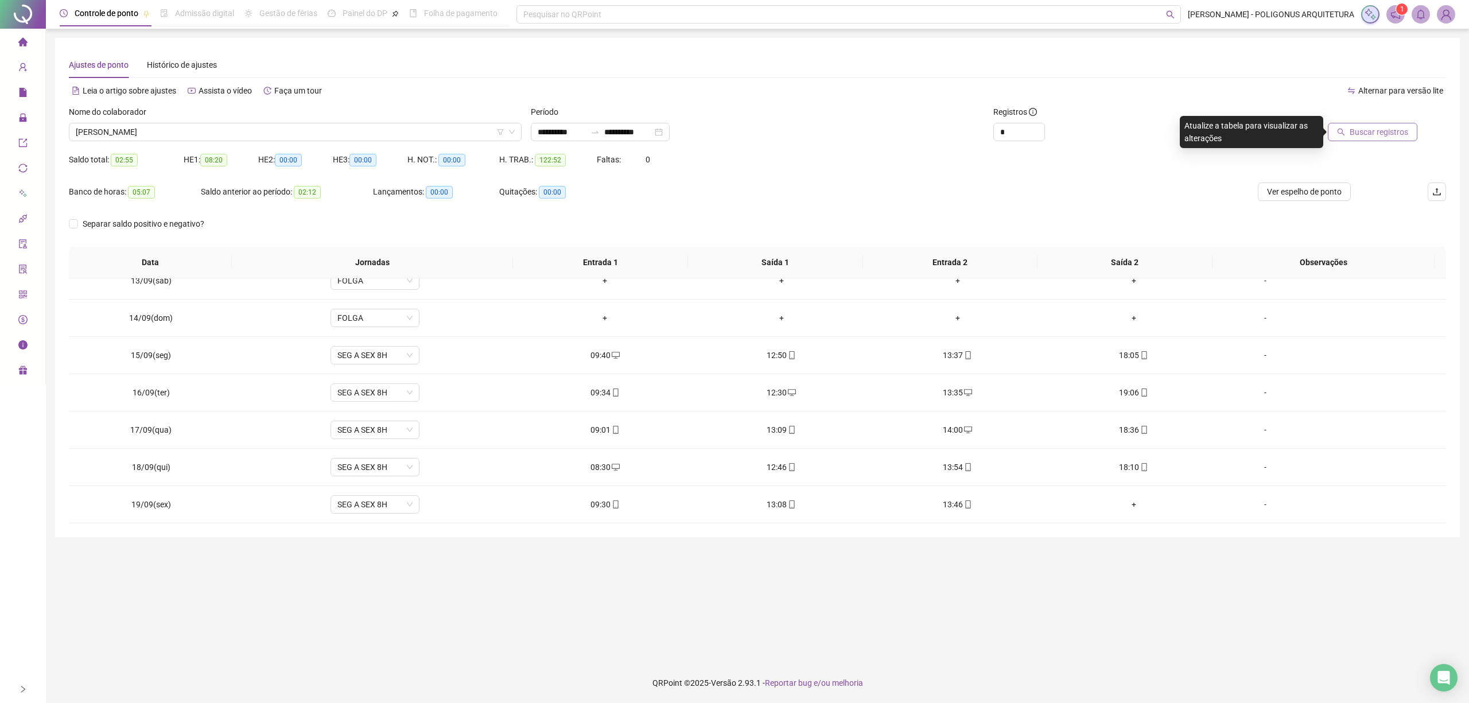
click at [1355, 129] on span "Buscar registros" at bounding box center [1379, 132] width 59 height 13
click at [366, 127] on span "[PERSON_NAME]" at bounding box center [295, 131] width 439 height 17
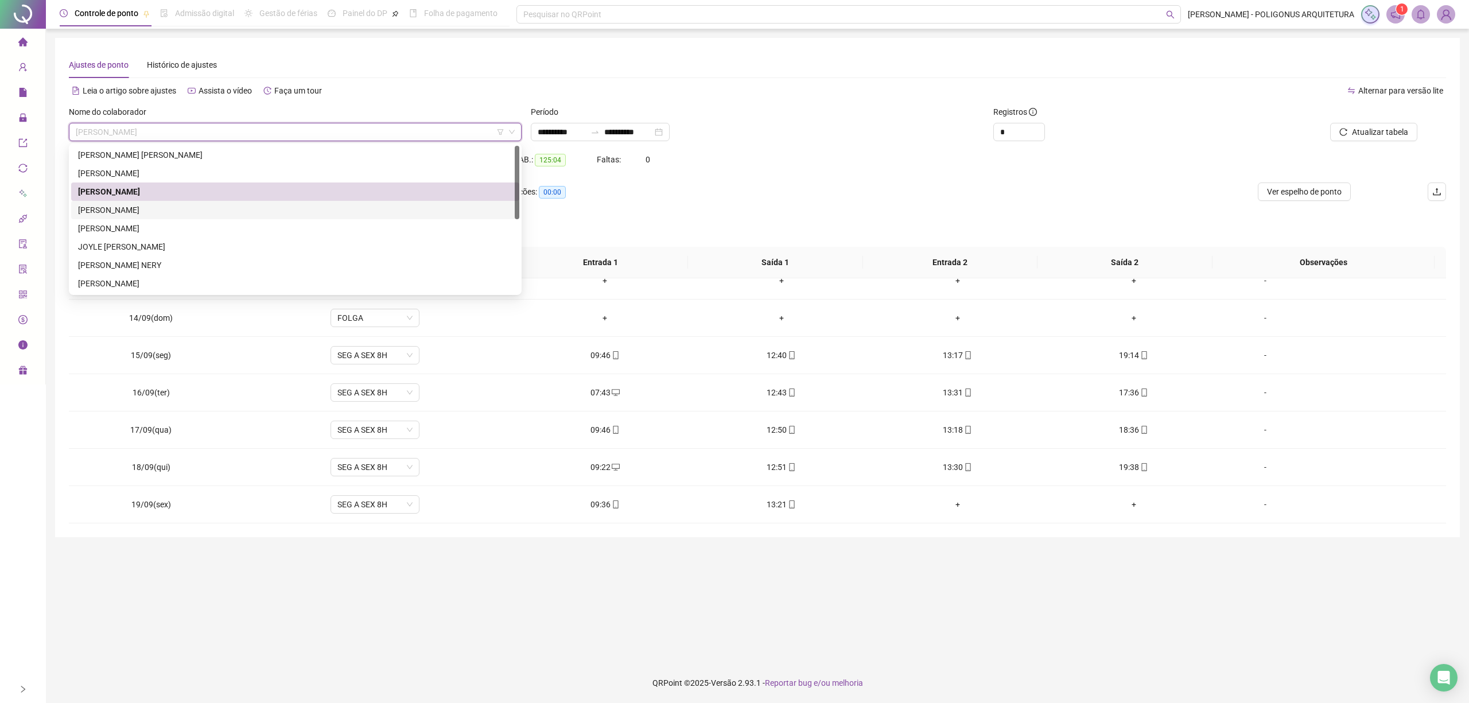
click at [104, 210] on div "[PERSON_NAME]" at bounding box center [295, 210] width 434 height 13
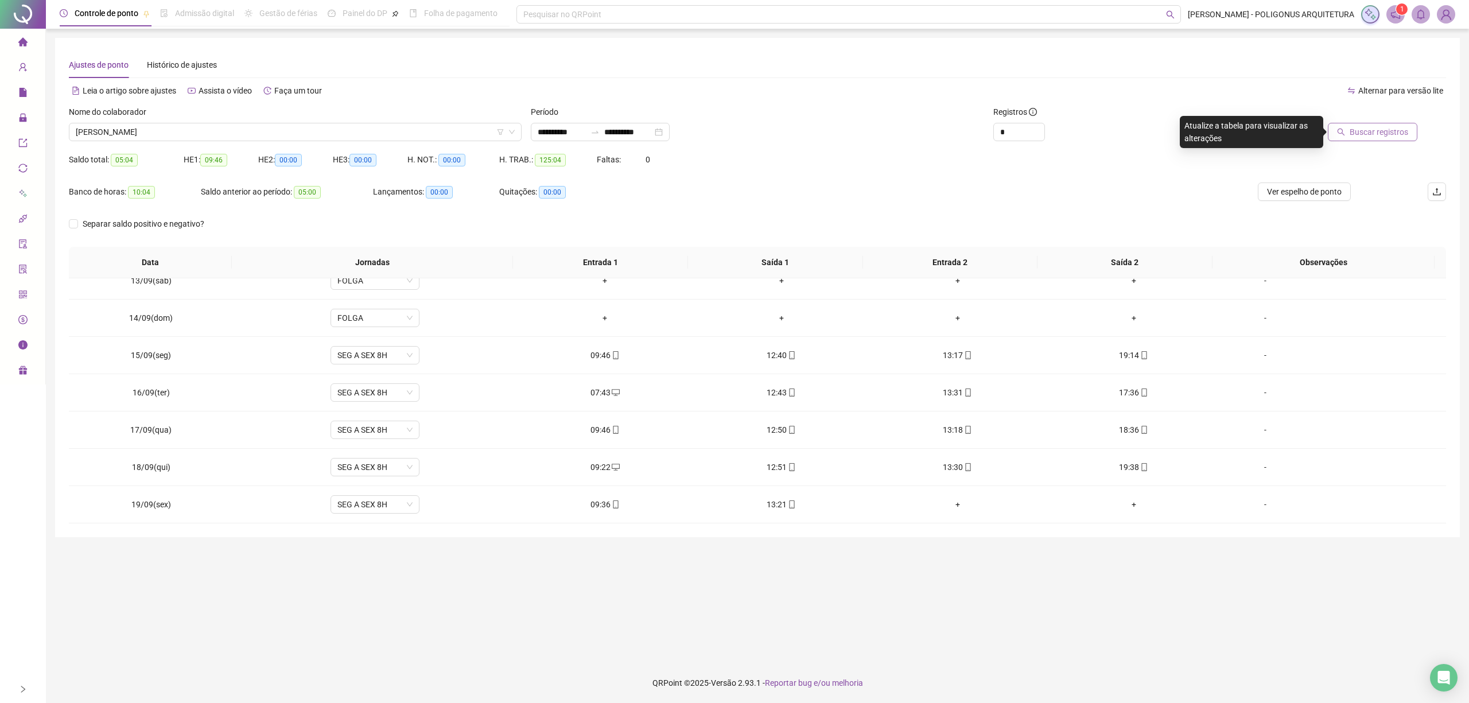
click at [1389, 133] on span "Buscar registros" at bounding box center [1379, 132] width 59 height 13
click at [278, 138] on span "[PERSON_NAME]" at bounding box center [295, 131] width 439 height 17
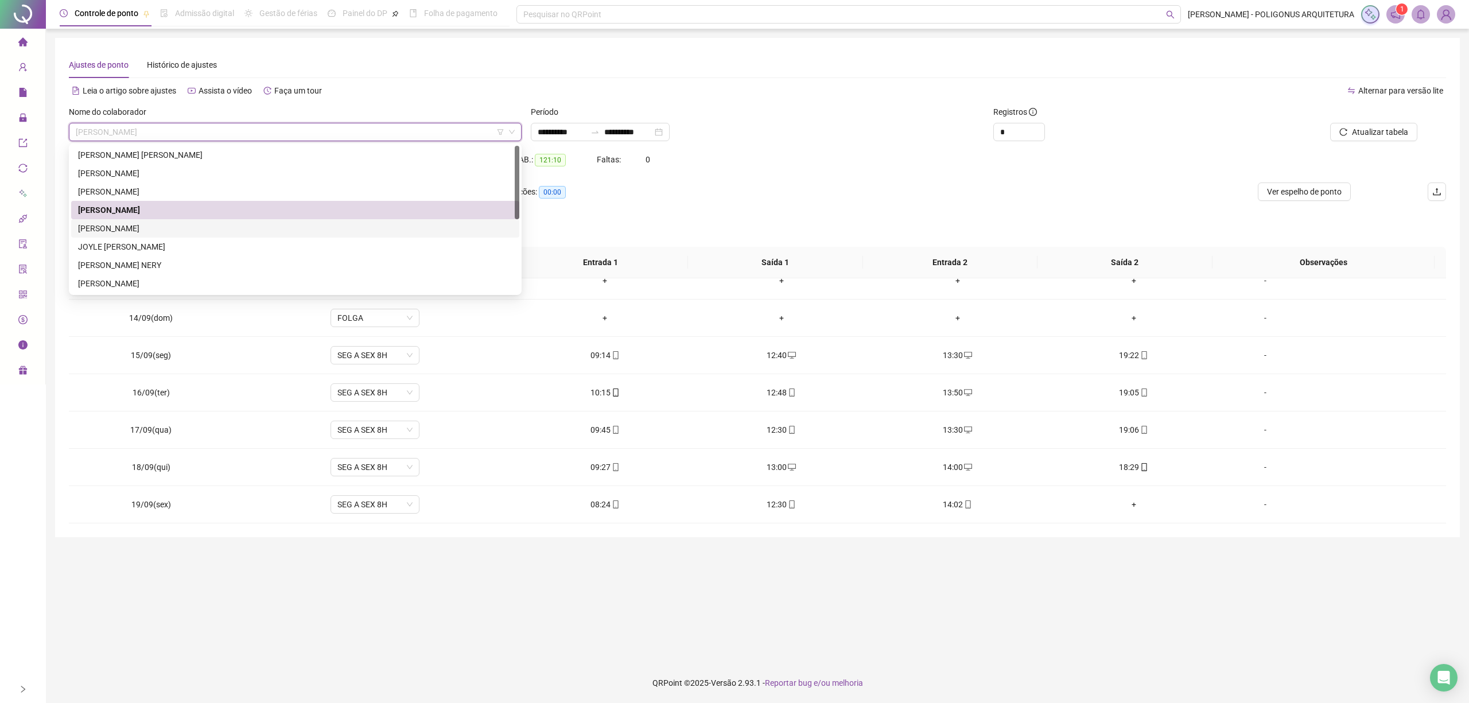
click at [158, 232] on div "[PERSON_NAME]" at bounding box center [295, 228] width 434 height 13
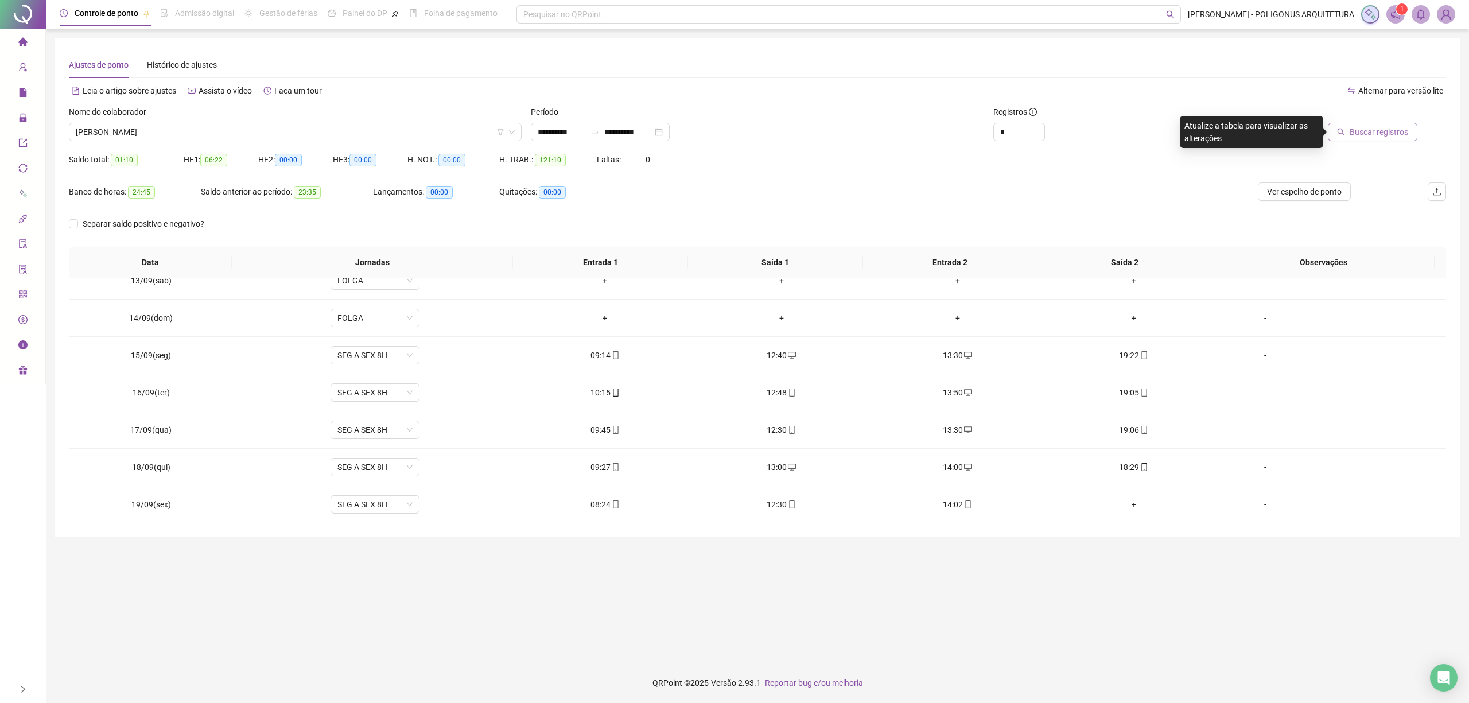
click at [1362, 133] on span "Buscar registros" at bounding box center [1379, 132] width 59 height 13
click at [343, 140] on span "[PERSON_NAME]" at bounding box center [295, 131] width 439 height 17
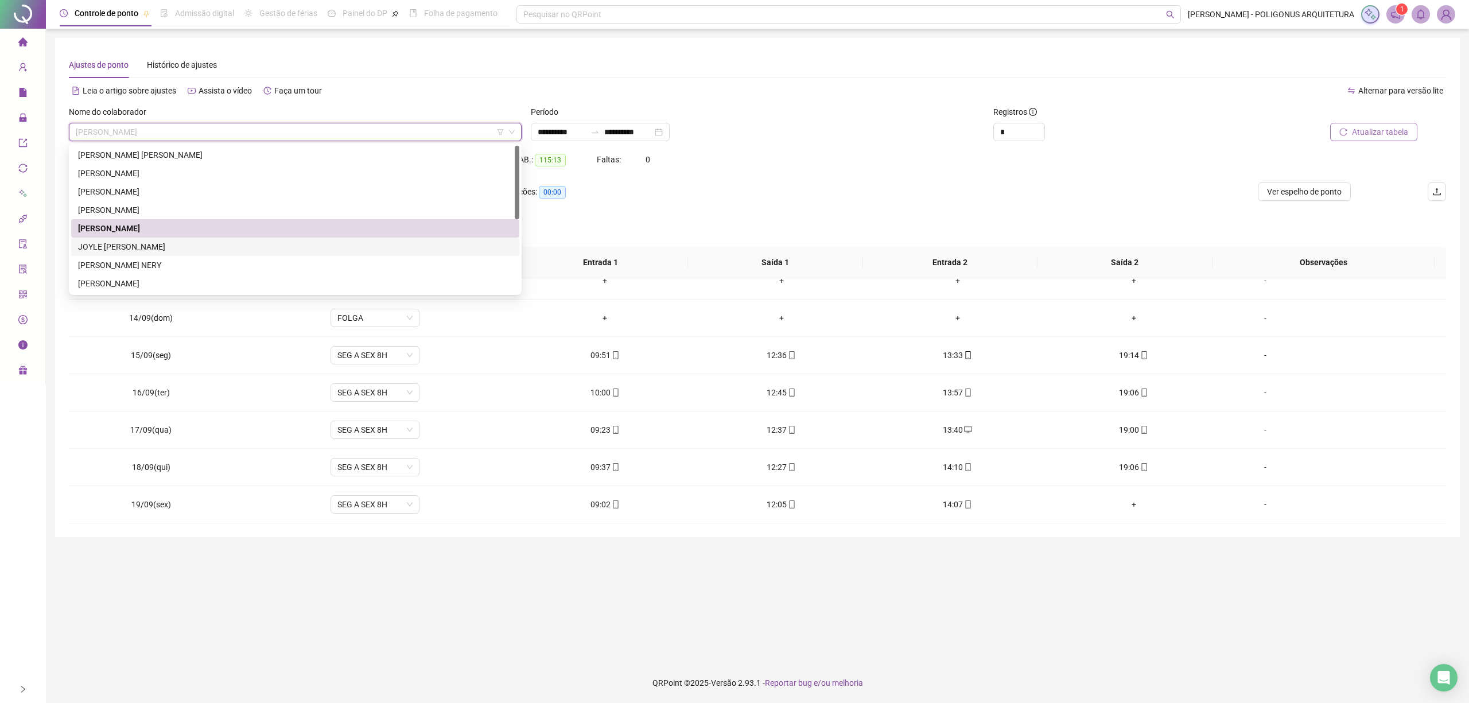
click at [227, 243] on div "JOYLE [PERSON_NAME]" at bounding box center [295, 246] width 434 height 13
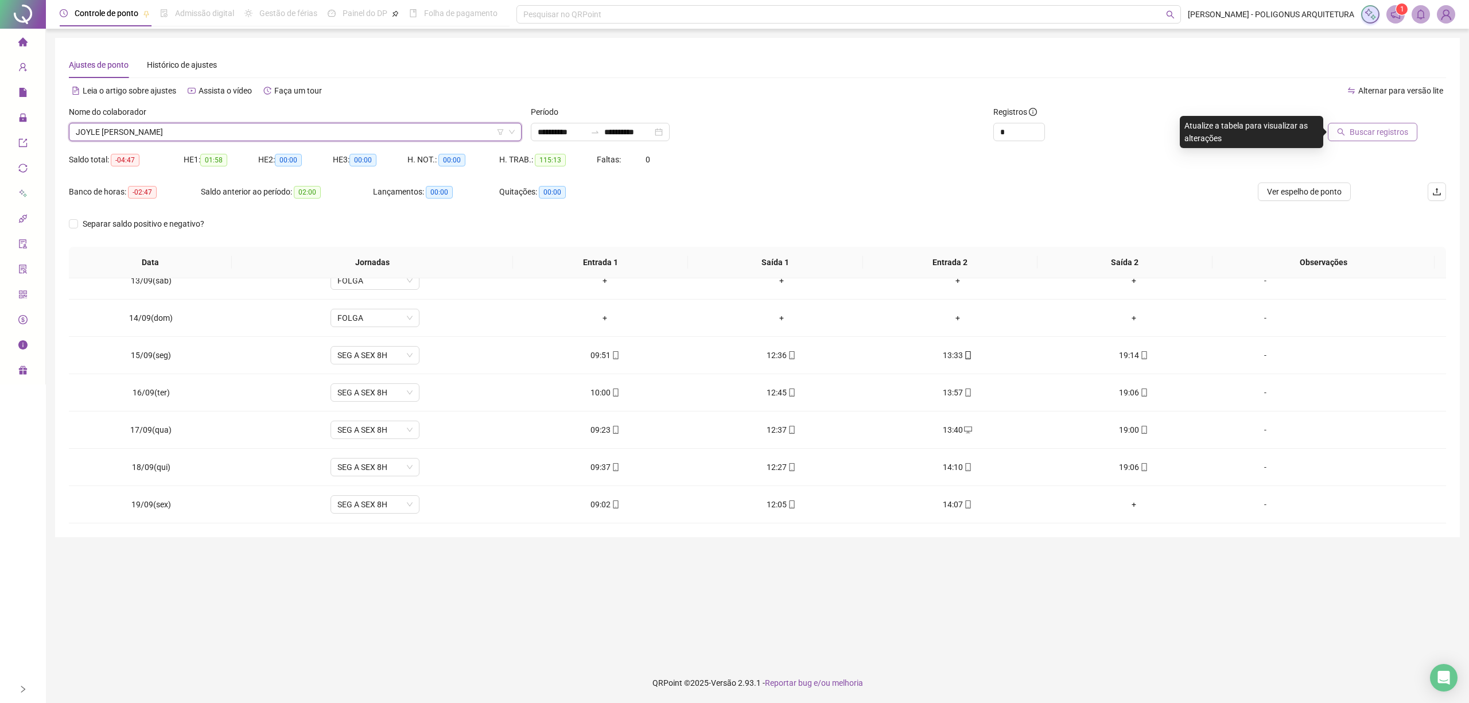
click at [1395, 131] on span "Buscar registros" at bounding box center [1379, 132] width 59 height 13
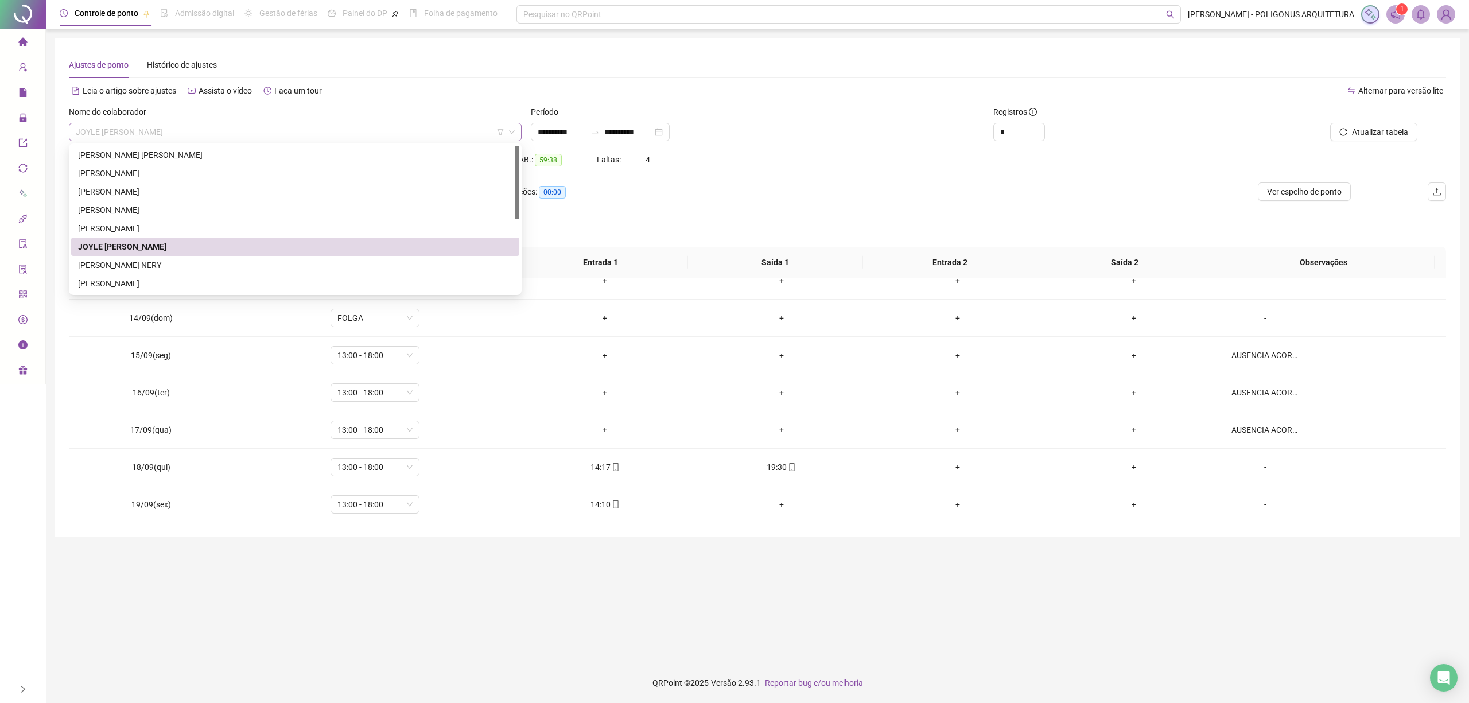
click at [351, 133] on span "JOYLE [PERSON_NAME]" at bounding box center [295, 131] width 439 height 17
click at [181, 266] on div "[PERSON_NAME] NERY" at bounding box center [295, 265] width 434 height 13
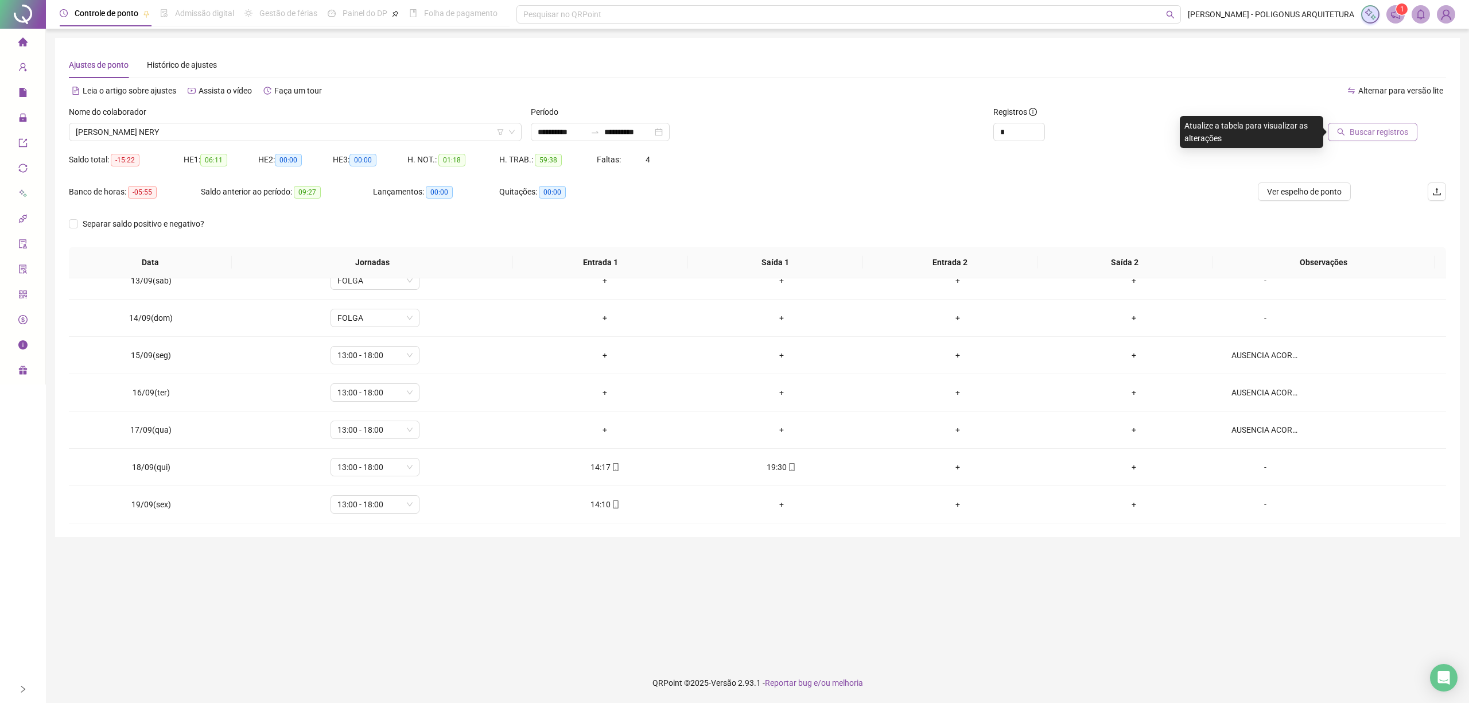
click at [1392, 130] on span "Buscar registros" at bounding box center [1379, 132] width 59 height 13
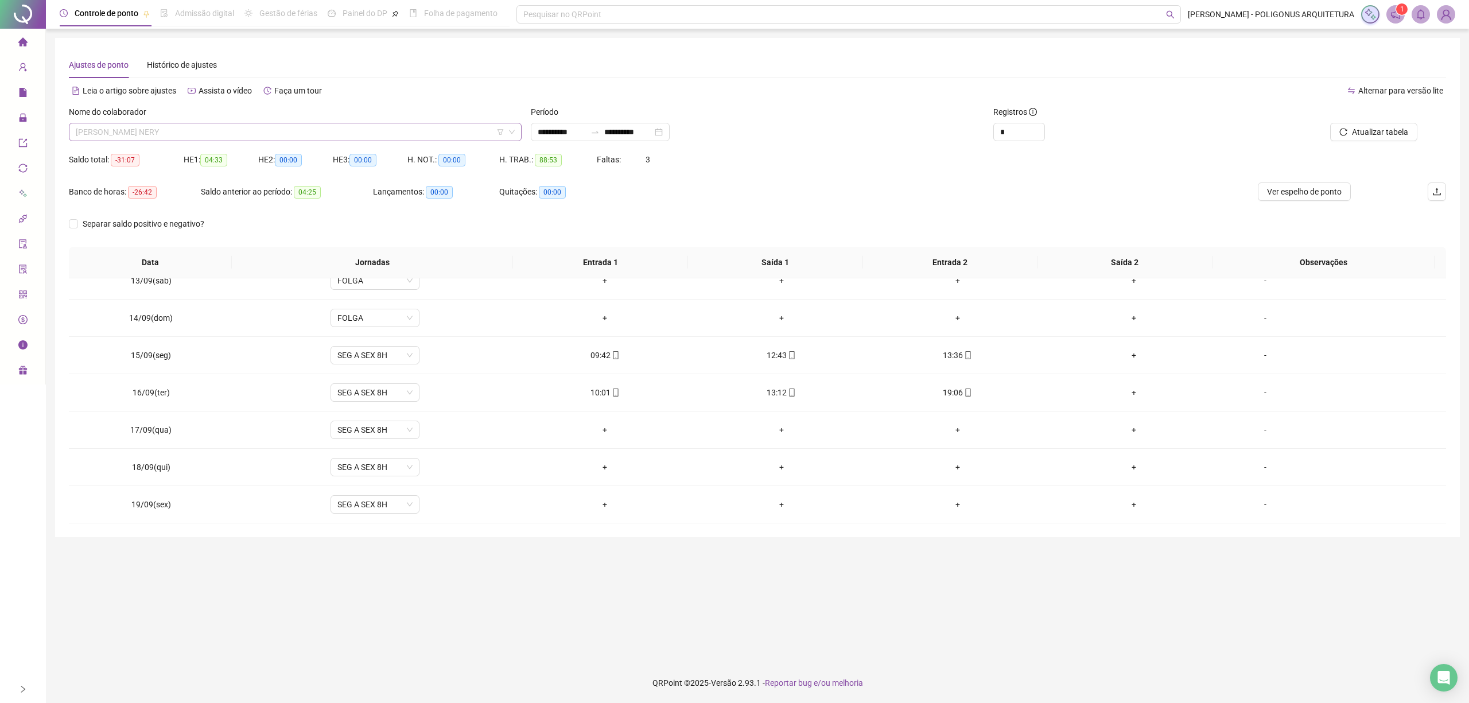
click at [356, 130] on span "[PERSON_NAME] NERY" at bounding box center [295, 131] width 439 height 17
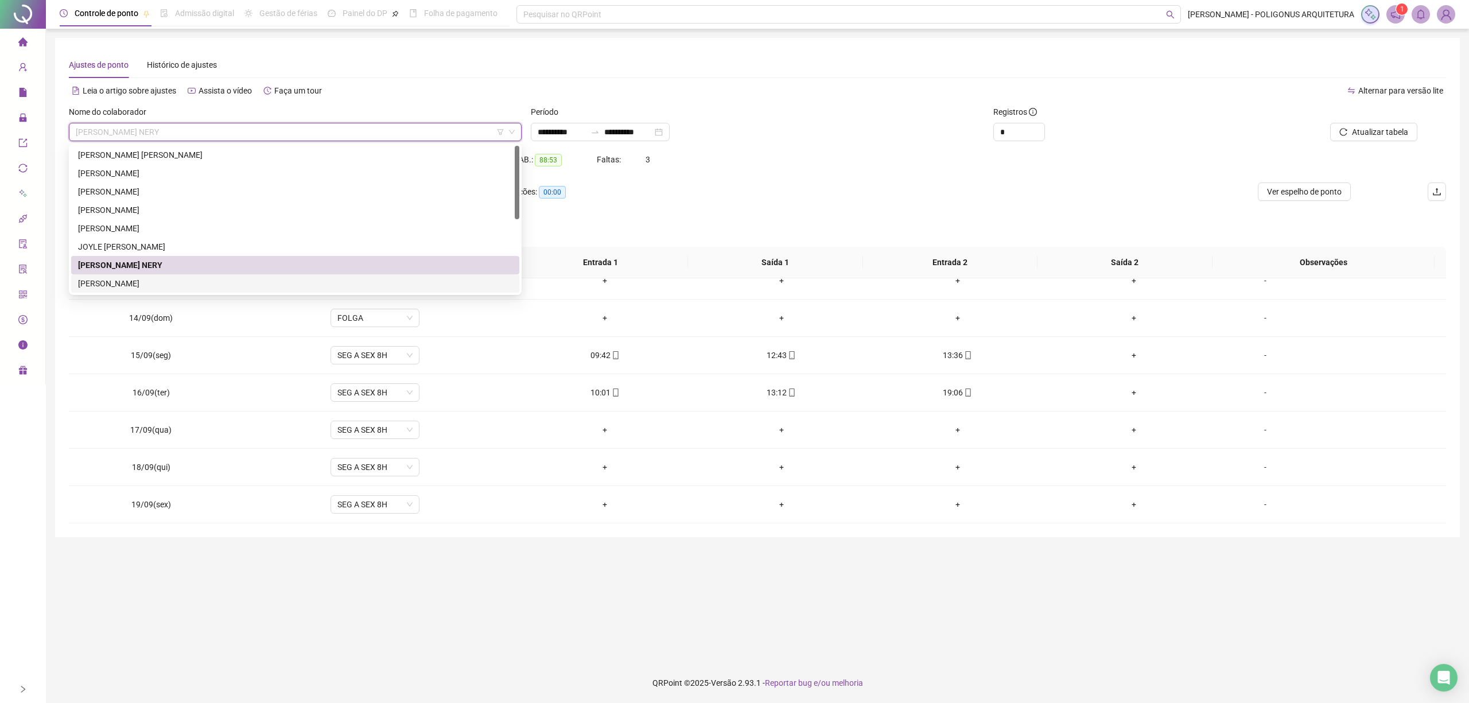
click at [205, 284] on div "[PERSON_NAME]" at bounding box center [295, 283] width 434 height 13
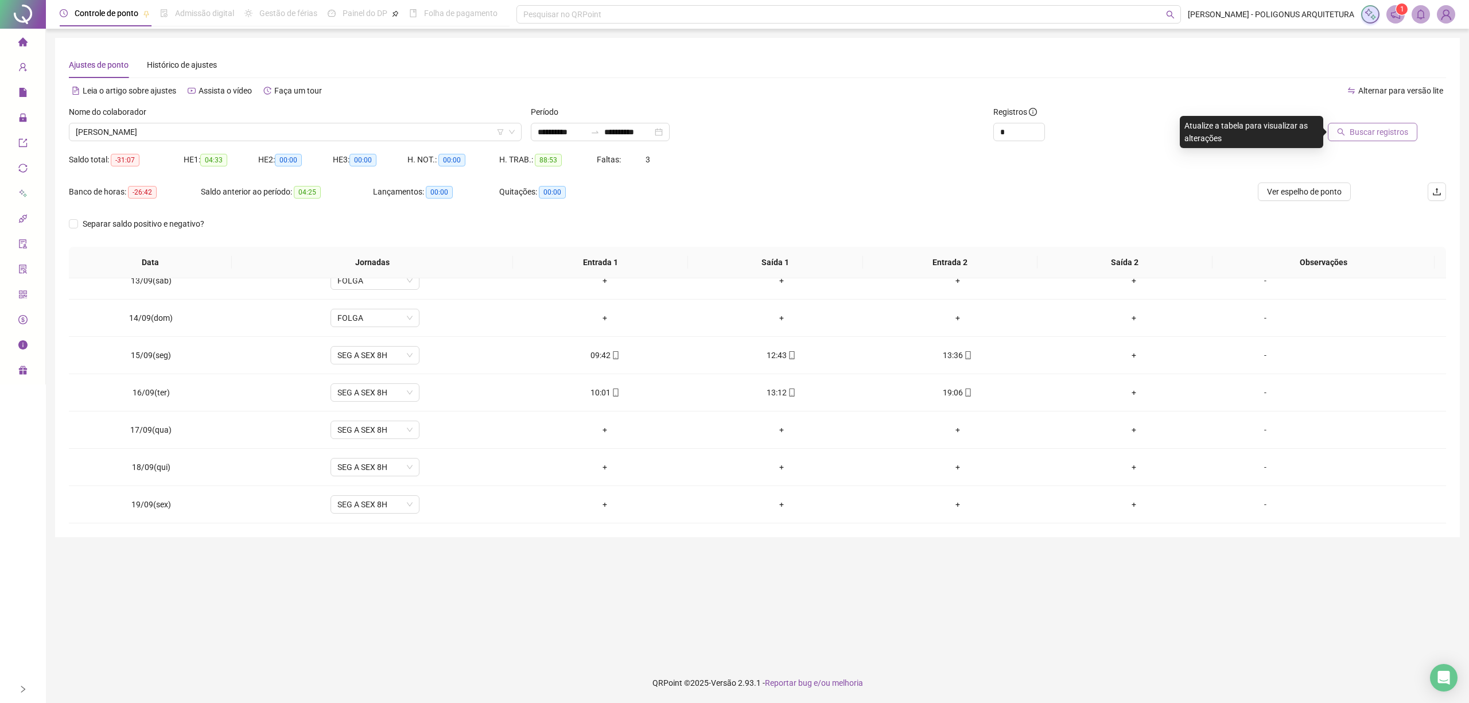
click at [1353, 132] on span "Buscar registros" at bounding box center [1379, 132] width 59 height 13
click at [300, 129] on span "[PERSON_NAME]" at bounding box center [295, 131] width 439 height 17
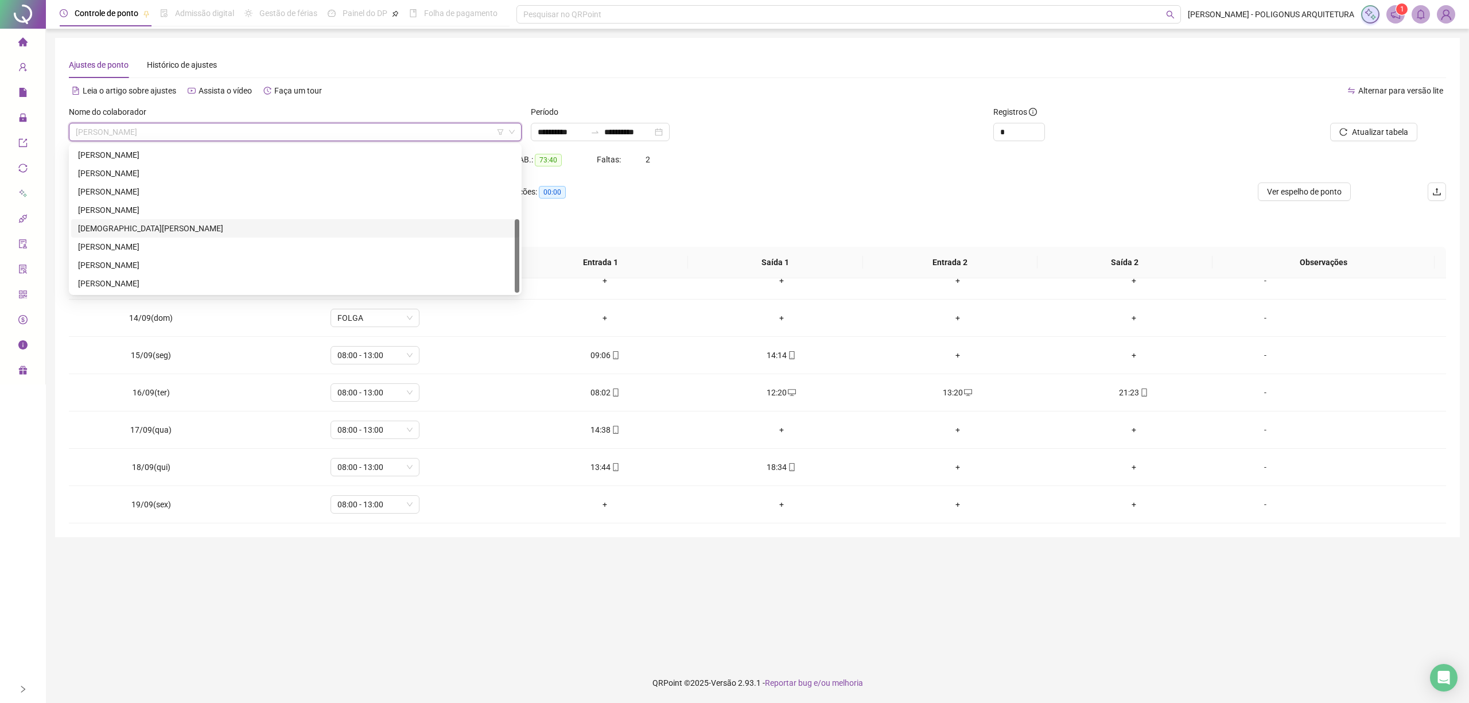
scroll to position [70, 0]
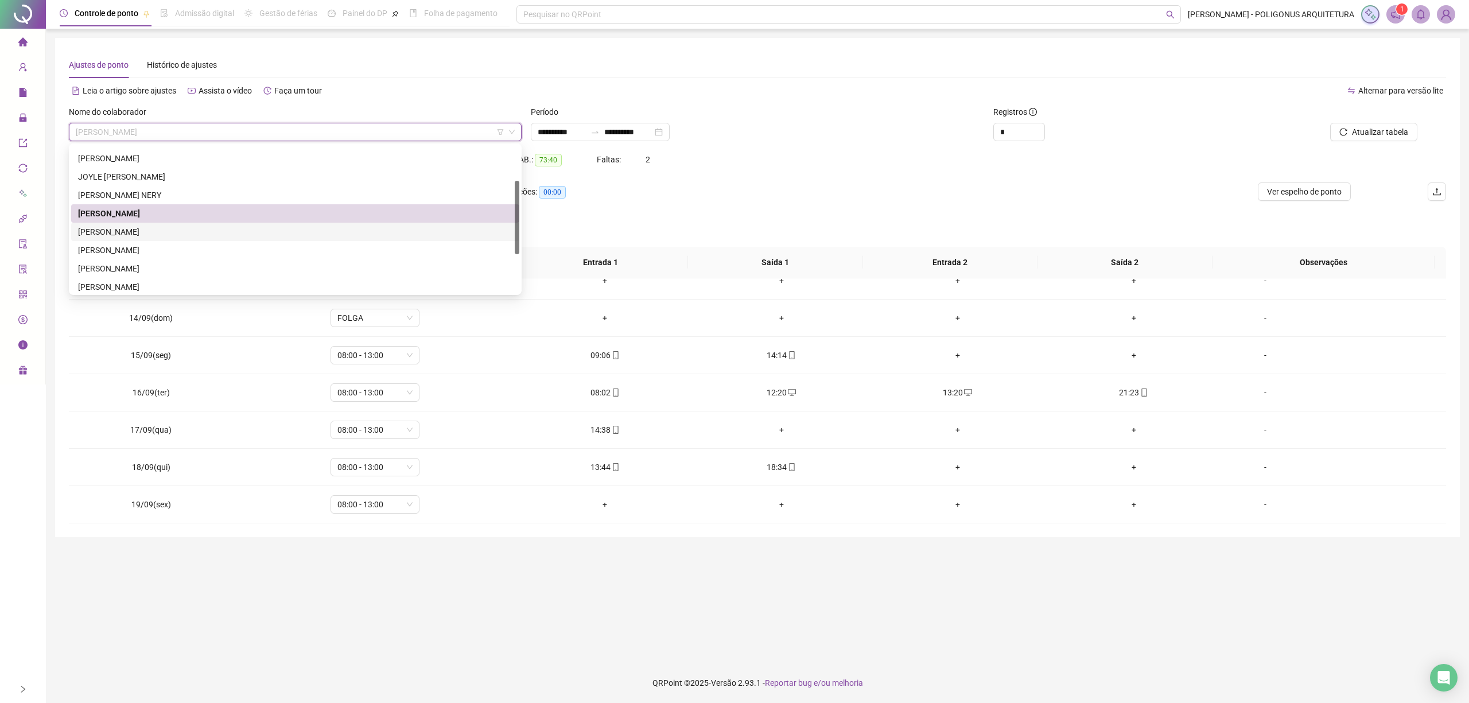
click at [200, 223] on div "[PERSON_NAME]" at bounding box center [295, 232] width 448 height 18
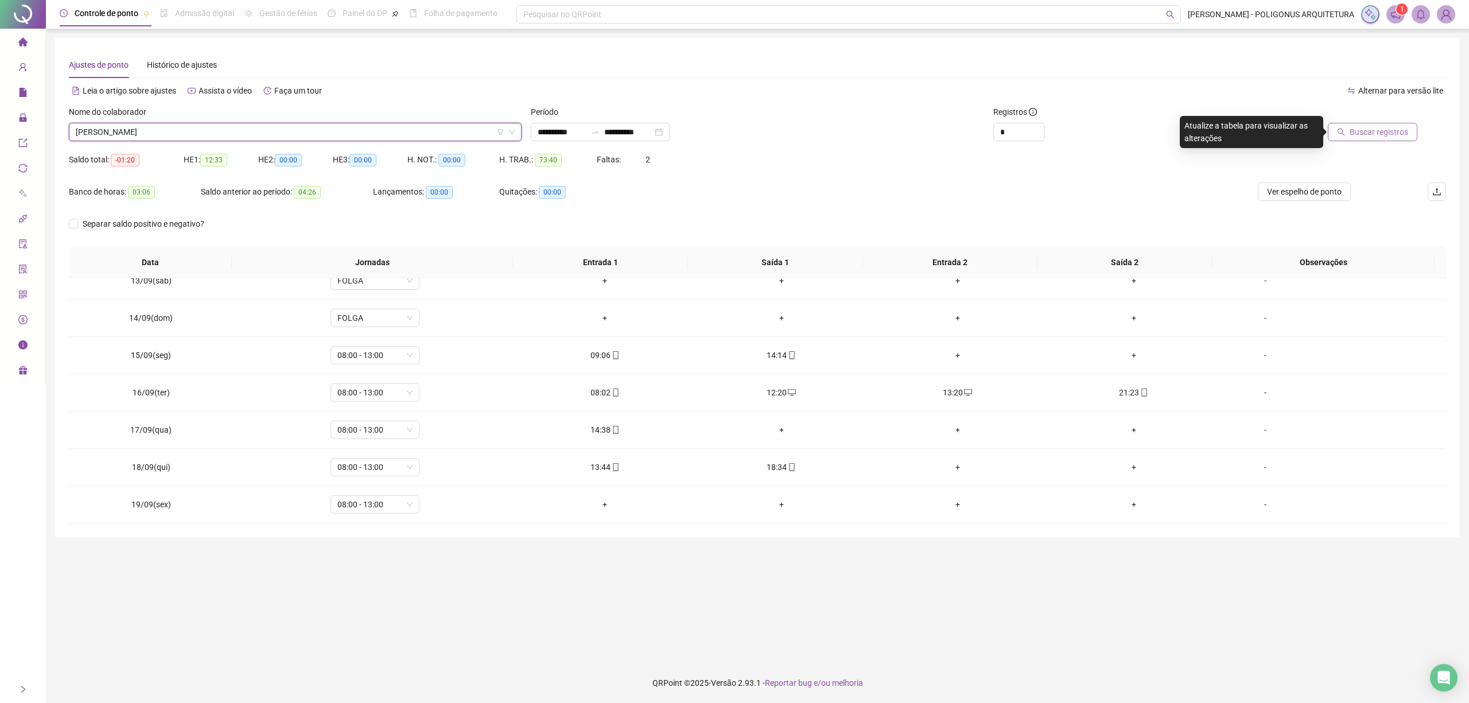
click at [1397, 127] on span "Buscar registros" at bounding box center [1379, 132] width 59 height 13
click at [379, 129] on span "[PERSON_NAME]" at bounding box center [295, 131] width 439 height 17
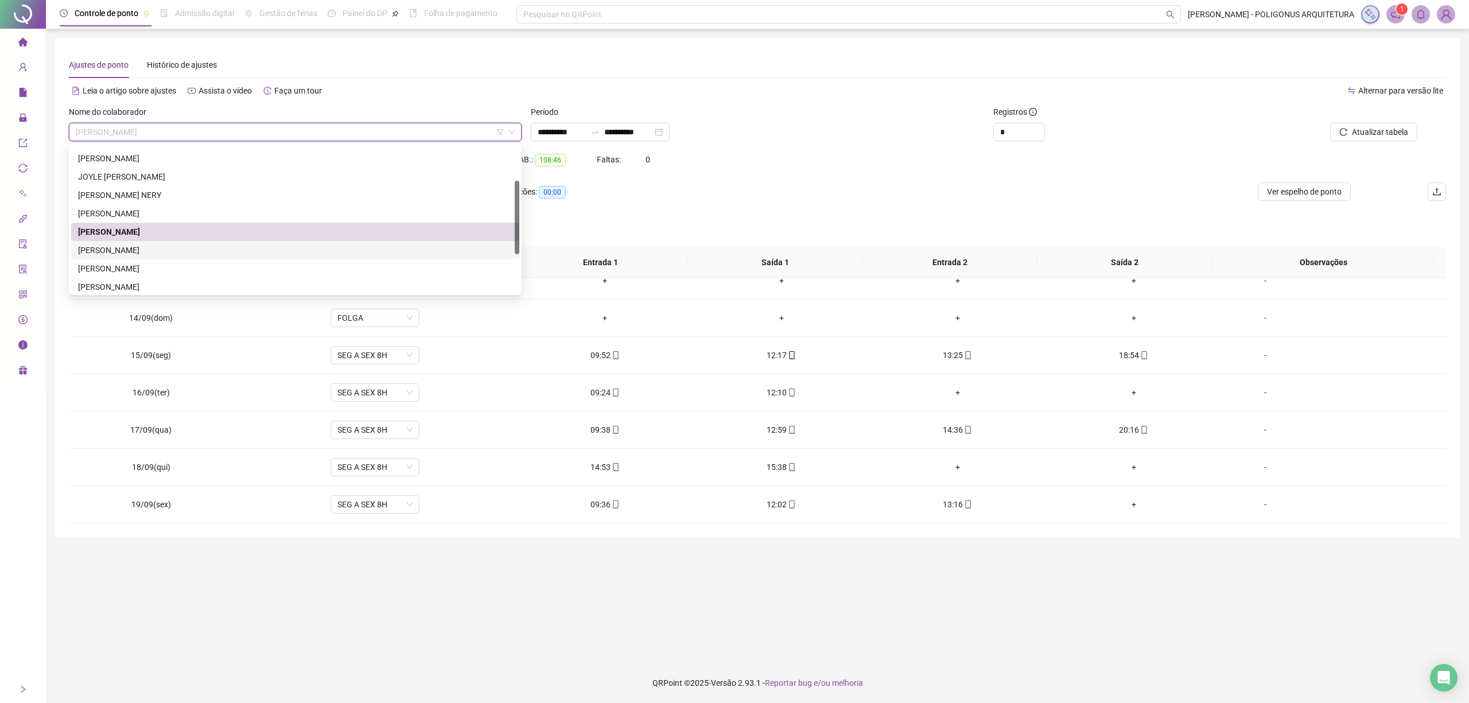
click at [197, 249] on div "[PERSON_NAME]" at bounding box center [295, 250] width 434 height 13
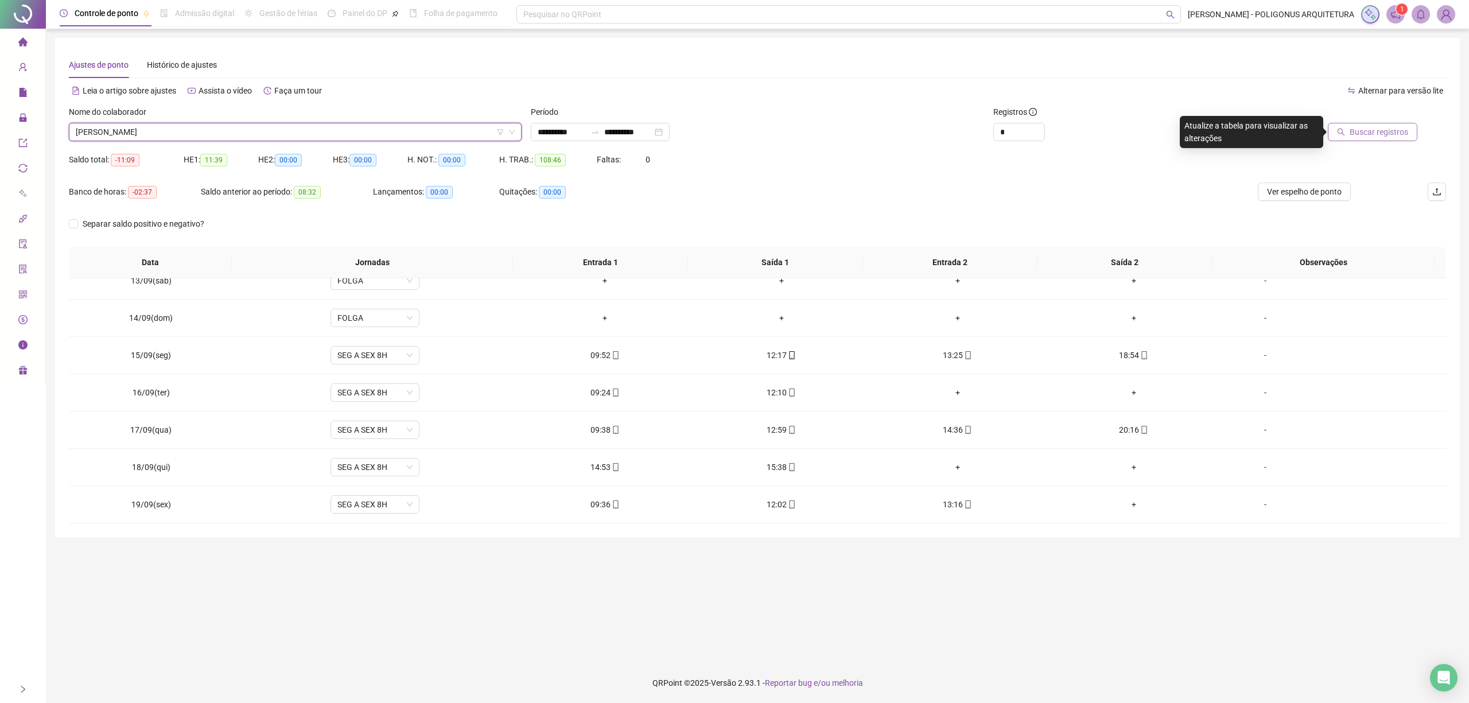
click at [1360, 129] on span "Buscar registros" at bounding box center [1379, 132] width 59 height 13
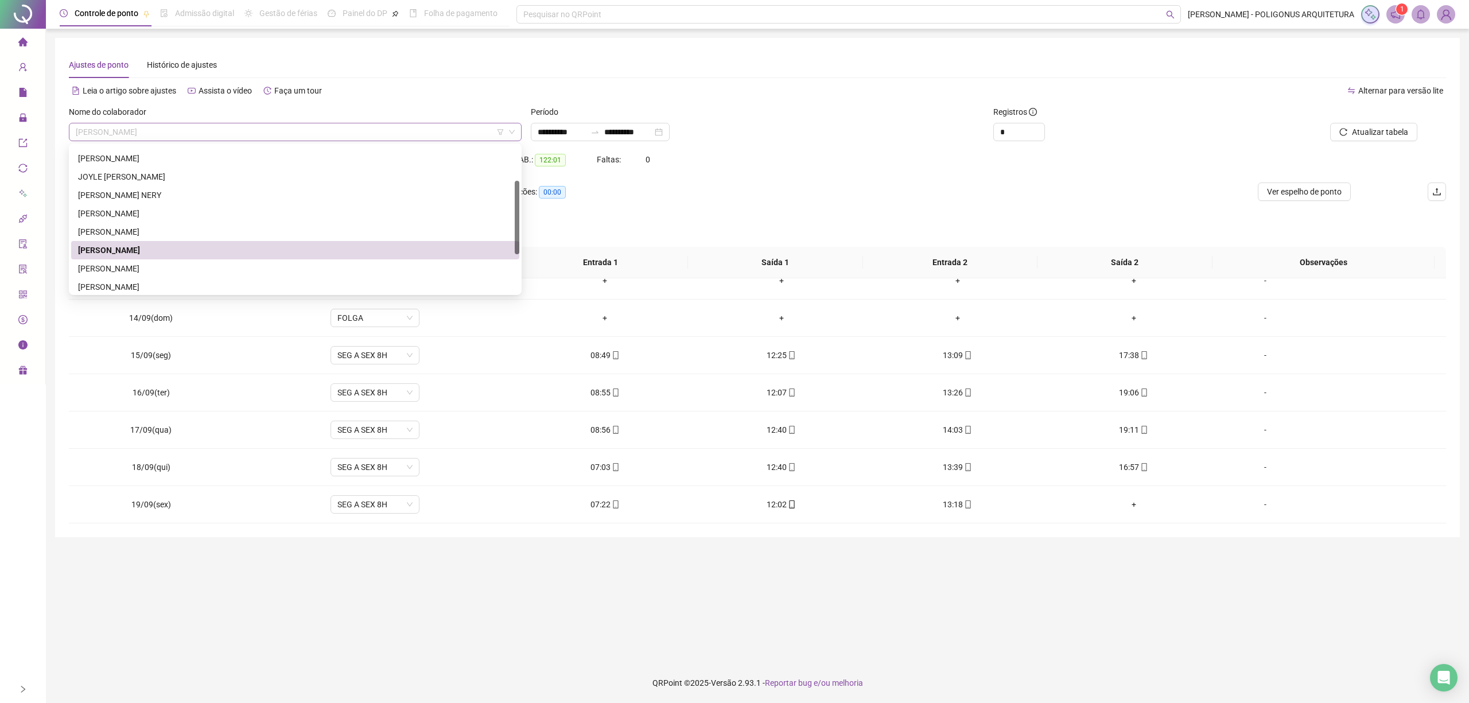
click at [405, 127] on span "[PERSON_NAME]" at bounding box center [295, 131] width 439 height 17
click at [147, 269] on div "[PERSON_NAME]" at bounding box center [295, 268] width 434 height 13
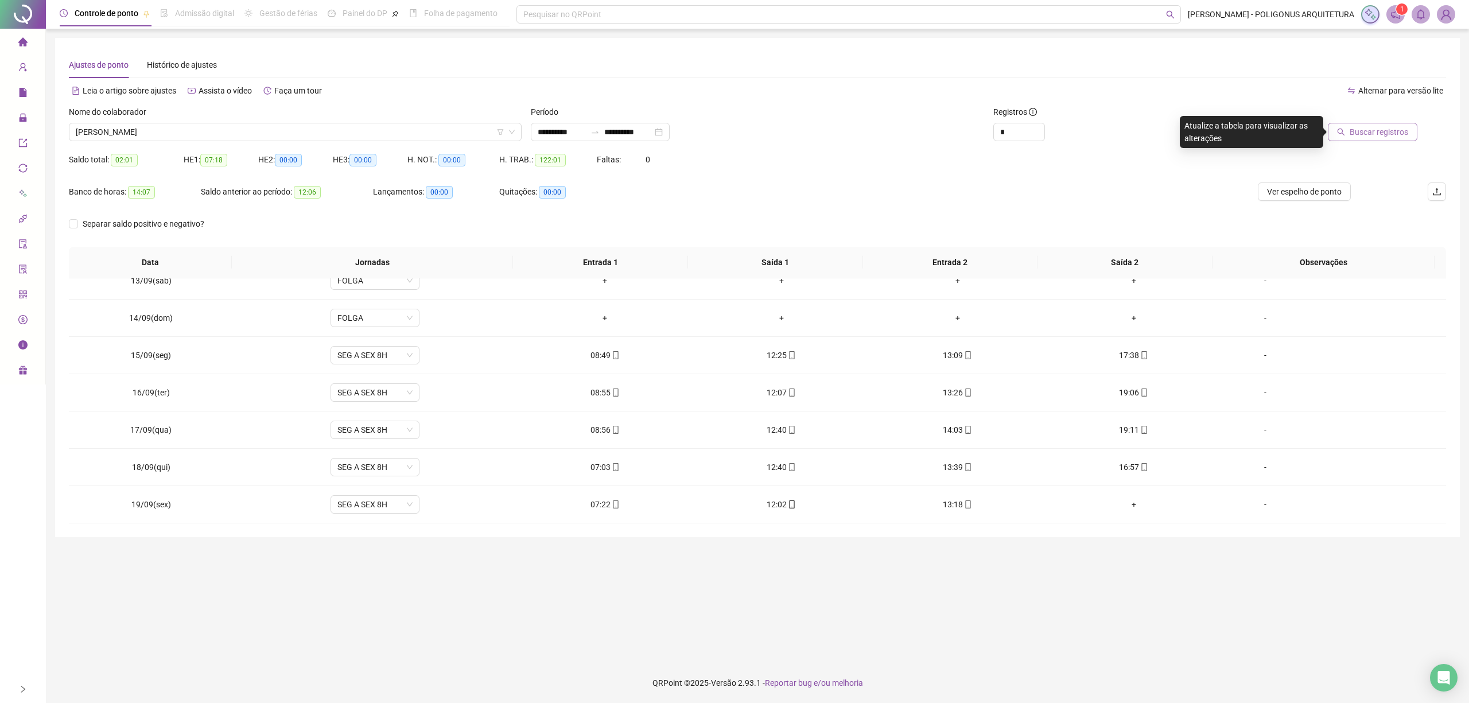
click at [1351, 131] on span "Buscar registros" at bounding box center [1379, 132] width 59 height 13
click at [1254, 509] on div "-" at bounding box center [1266, 504] width 68 height 13
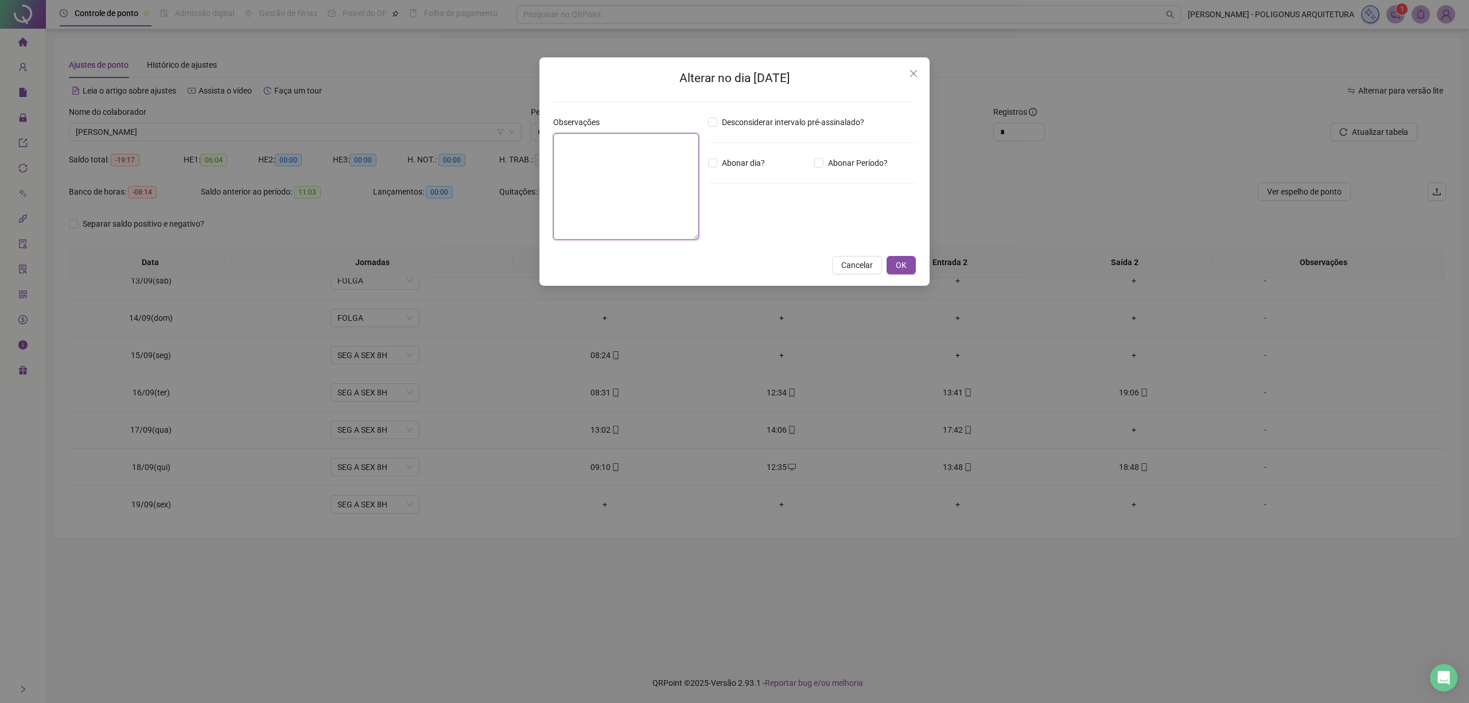
click at [673, 187] on textarea at bounding box center [626, 186] width 146 height 107
paste textarea "**********"
type textarea "**********"
click at [905, 269] on span "OK" at bounding box center [901, 265] width 11 height 13
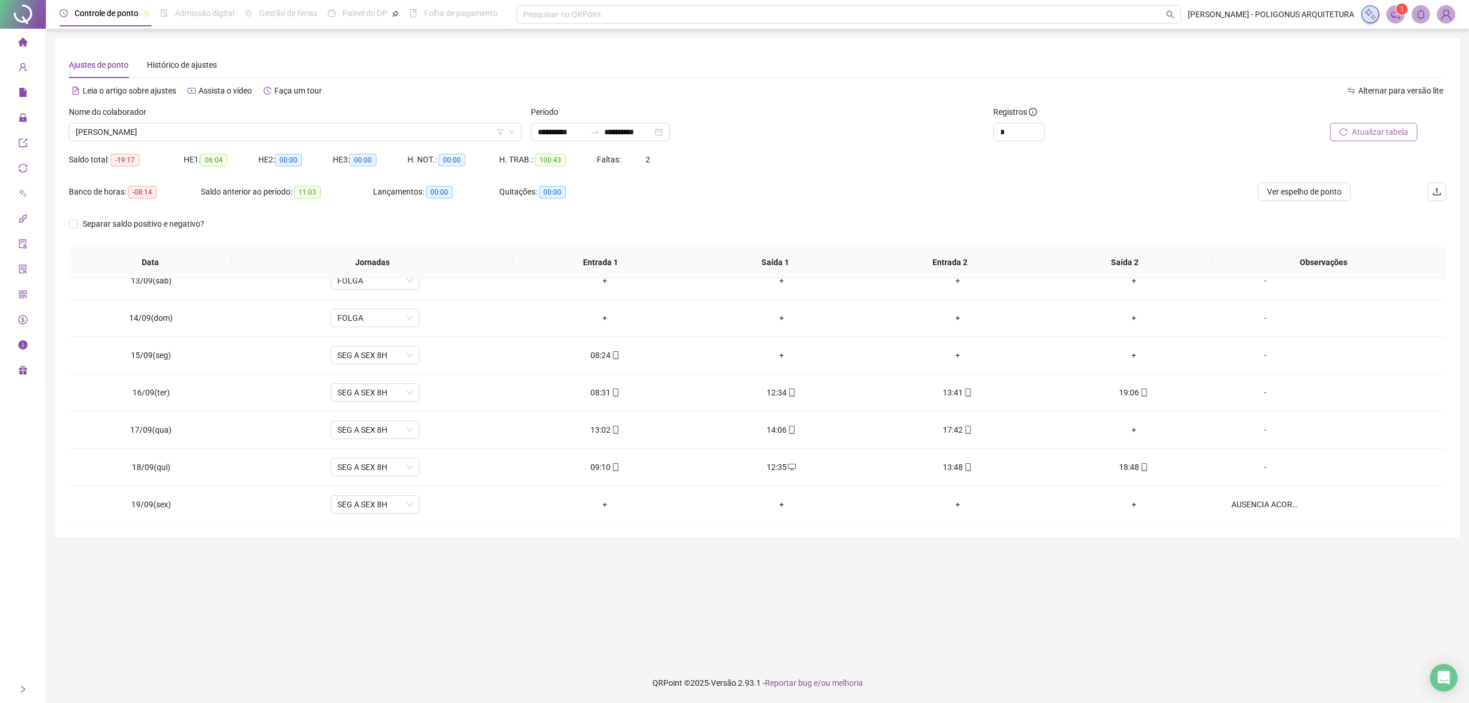
click at [1400, 136] on span "Atualizar tabela" at bounding box center [1380, 132] width 56 height 13
click at [288, 131] on span "[PERSON_NAME]" at bounding box center [295, 131] width 439 height 17
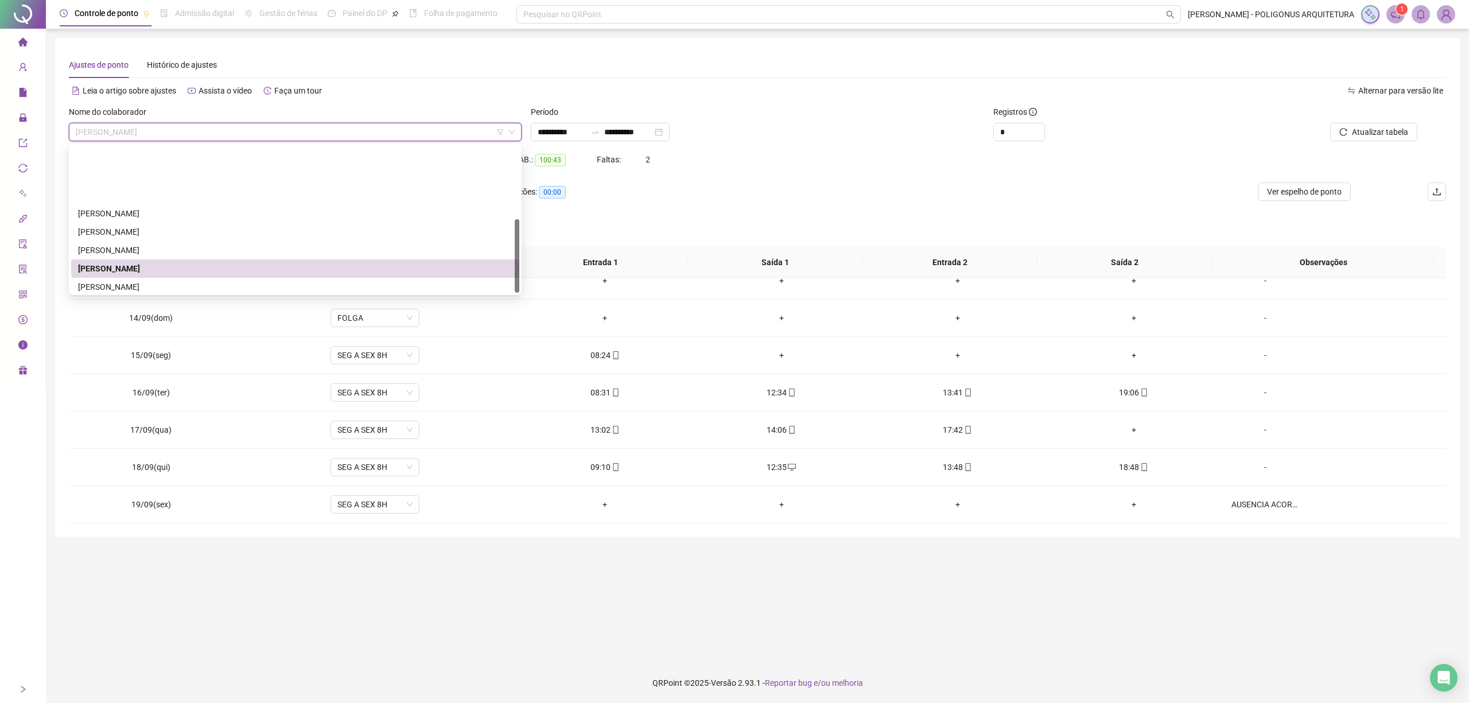
scroll to position [147, 0]
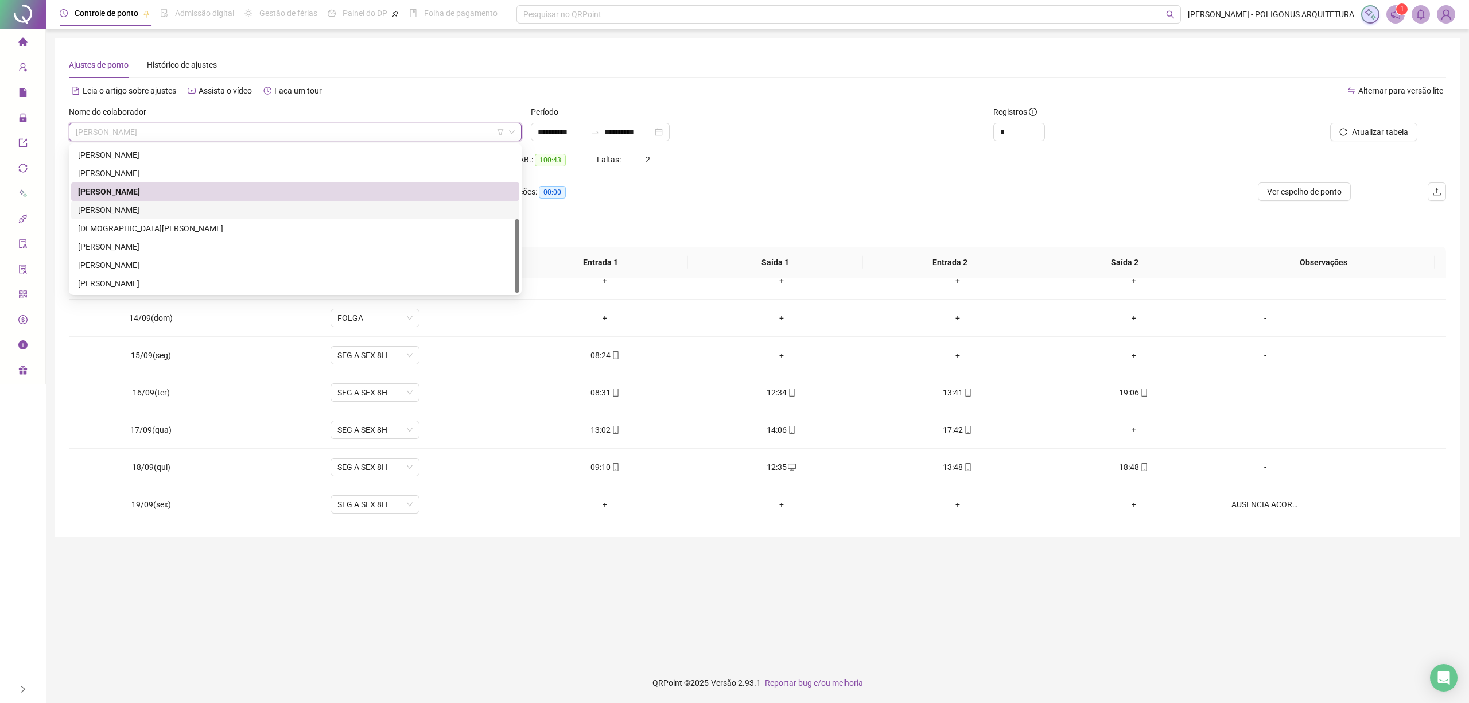
click at [189, 216] on div "[PERSON_NAME]" at bounding box center [295, 210] width 434 height 13
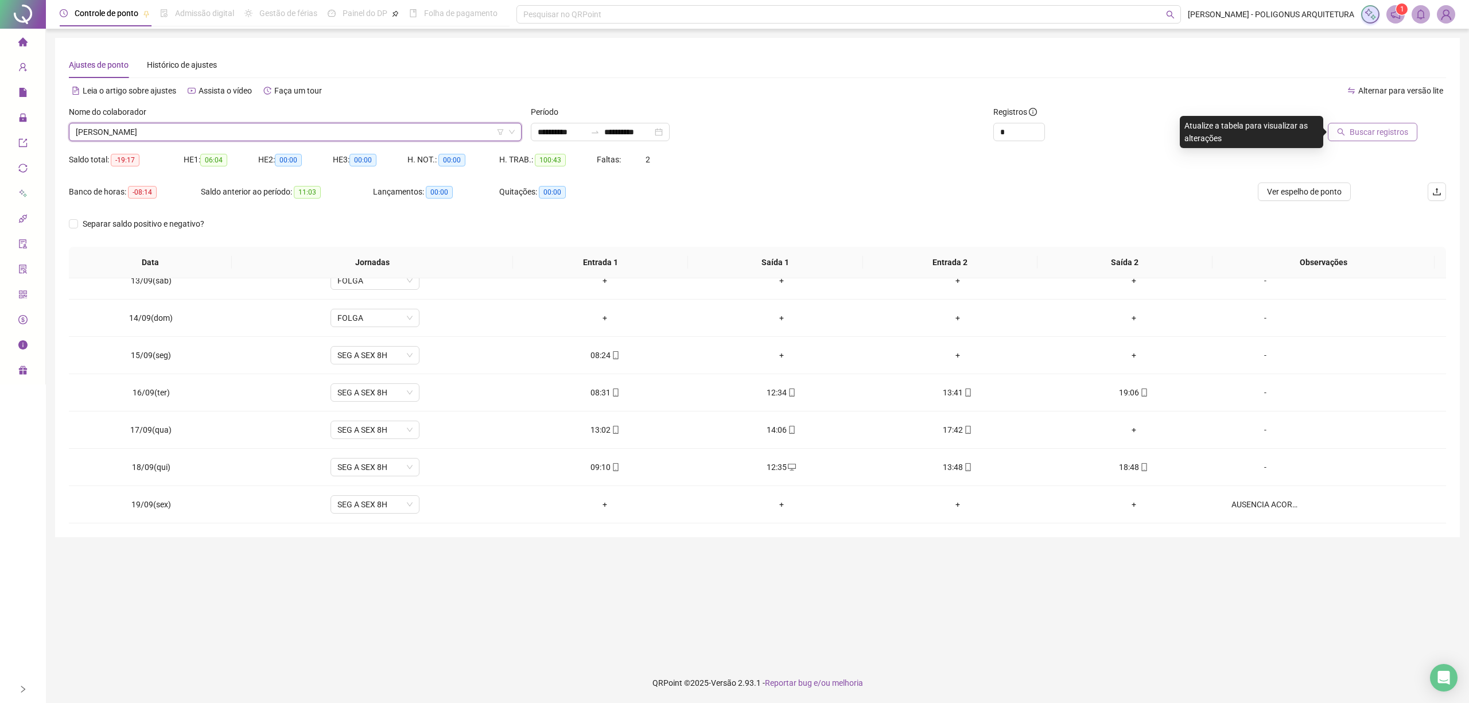
click at [1369, 138] on span "Buscar registros" at bounding box center [1379, 132] width 59 height 13
click at [289, 134] on span "[PERSON_NAME]" at bounding box center [295, 131] width 439 height 17
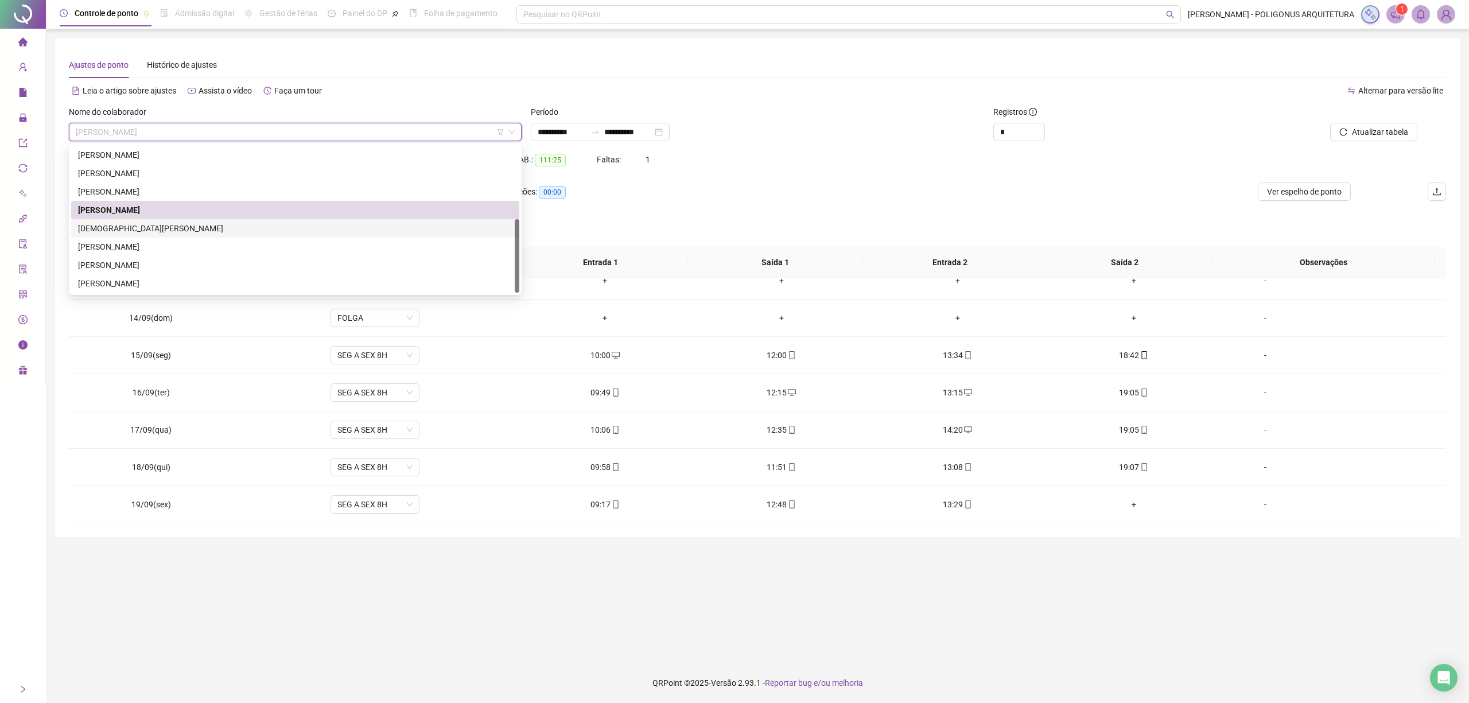
click at [161, 228] on div "[DEMOGRAPHIC_DATA][PERSON_NAME]" at bounding box center [295, 228] width 434 height 13
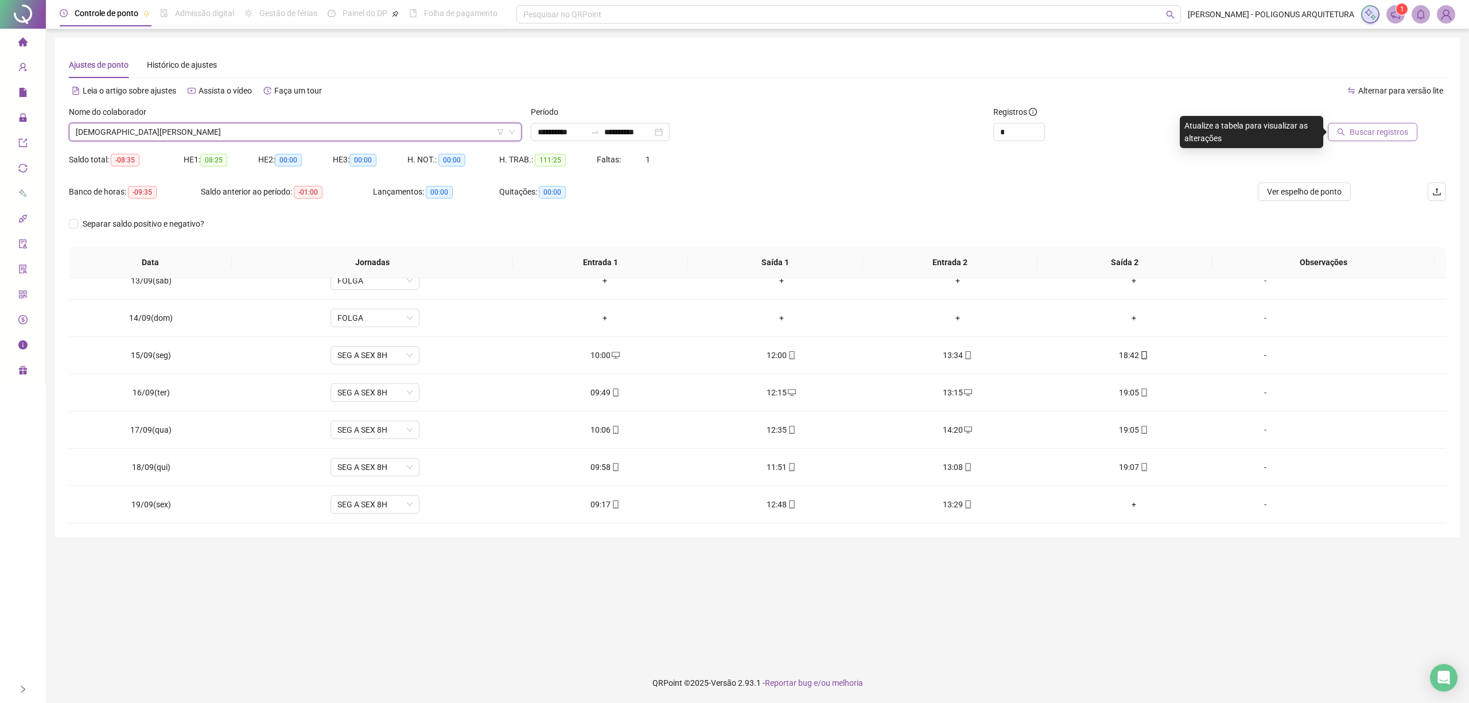
click at [1368, 129] on span "Buscar registros" at bounding box center [1379, 132] width 59 height 13
click at [465, 136] on span "[DEMOGRAPHIC_DATA][PERSON_NAME]" at bounding box center [295, 131] width 439 height 17
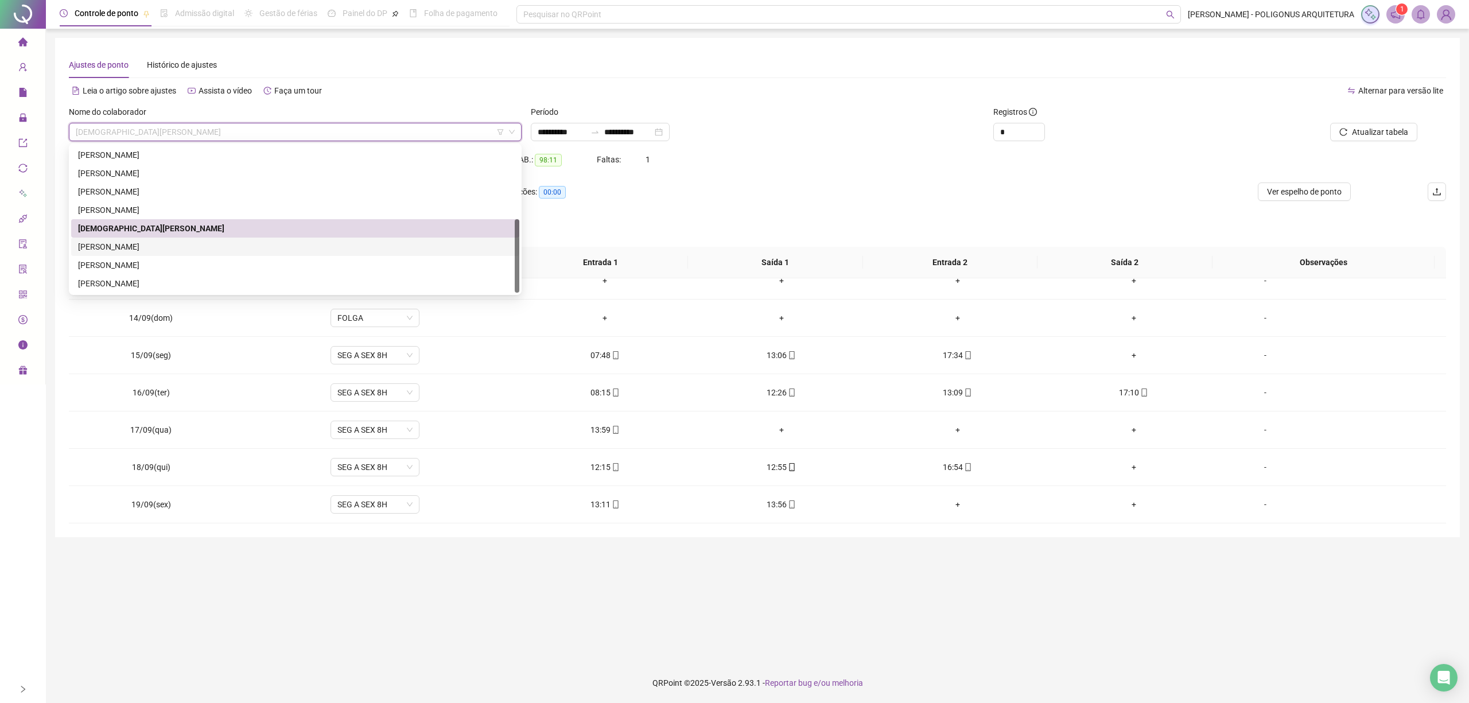
click at [212, 244] on div "[PERSON_NAME]" at bounding box center [295, 246] width 434 height 13
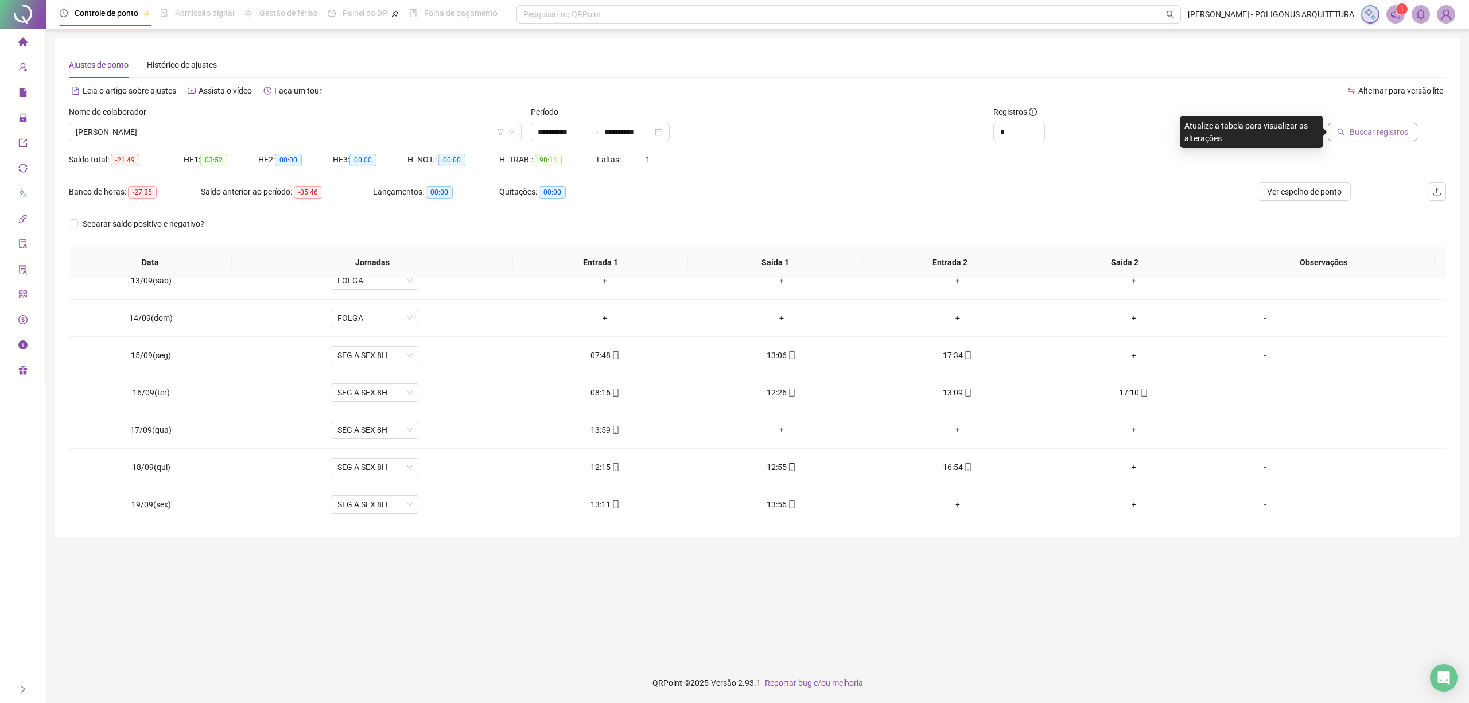
click at [1369, 130] on span "Buscar registros" at bounding box center [1379, 132] width 59 height 13
click at [194, 131] on span "[PERSON_NAME]" at bounding box center [295, 131] width 439 height 17
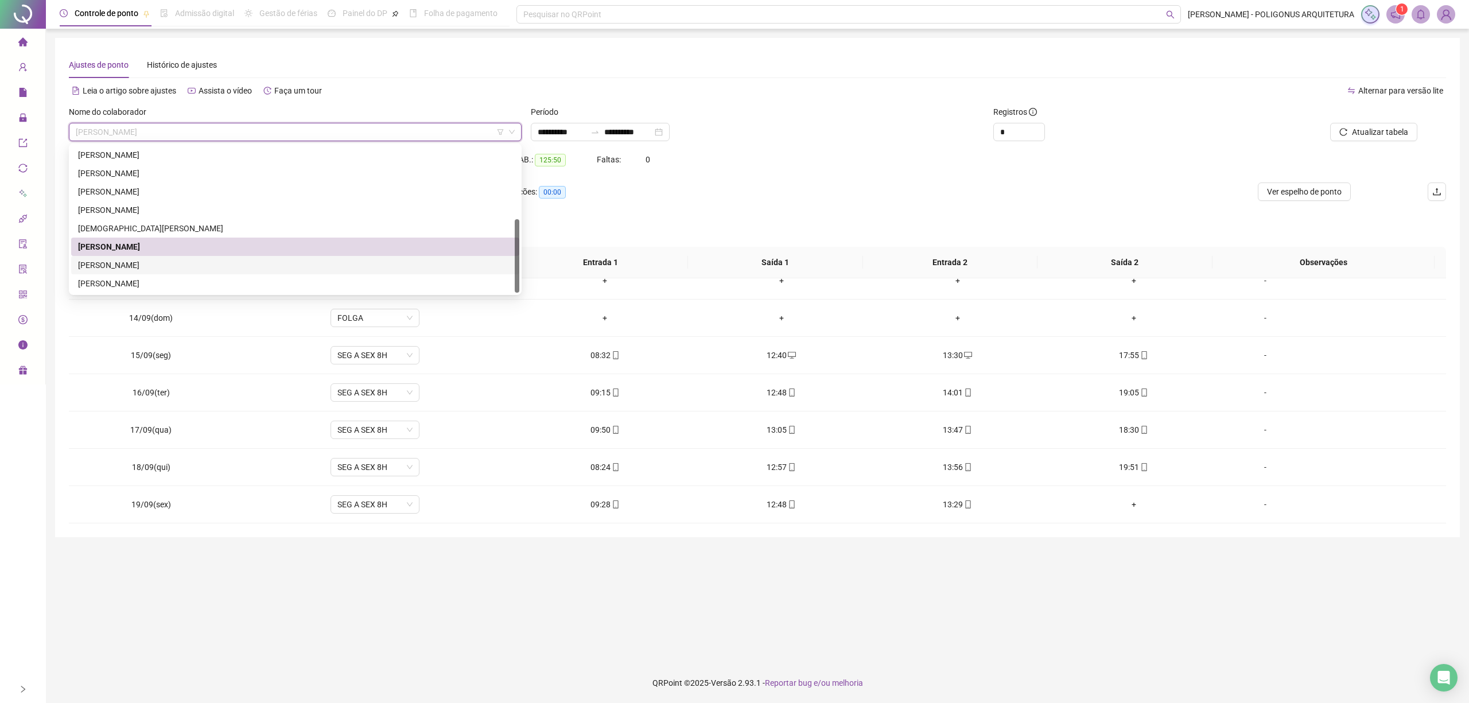
click at [195, 263] on div "[PERSON_NAME]" at bounding box center [295, 265] width 434 height 13
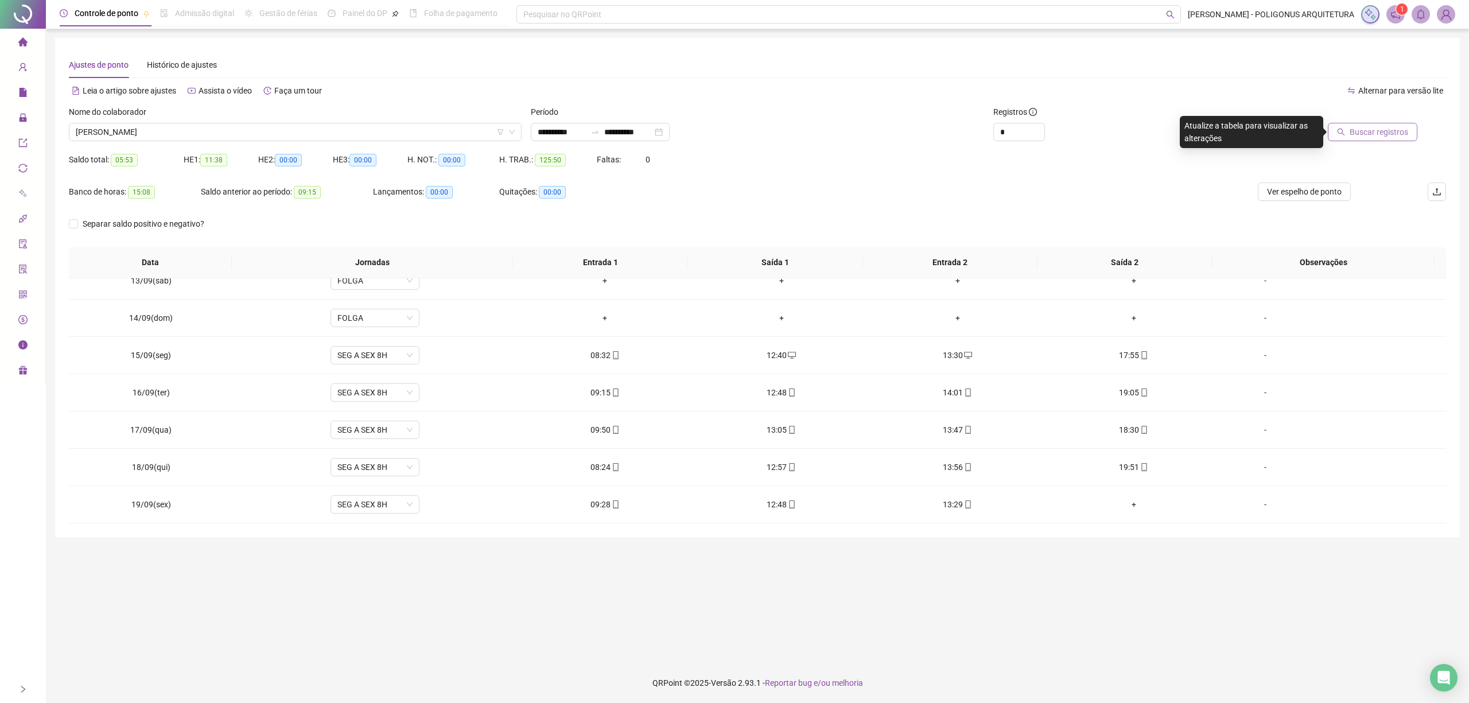
click at [1371, 130] on span "Buscar registros" at bounding box center [1379, 132] width 59 height 13
click at [267, 135] on span "[PERSON_NAME]" at bounding box center [295, 131] width 439 height 17
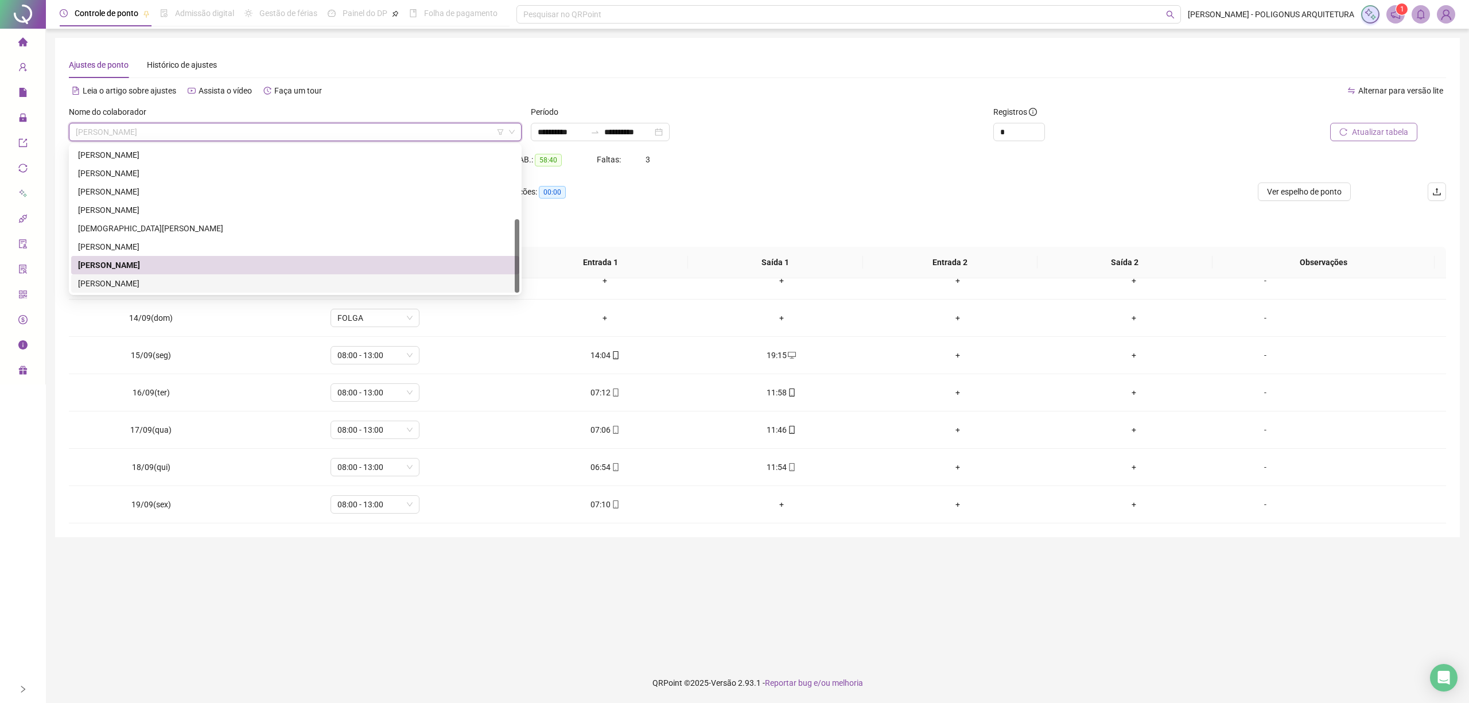
click at [198, 281] on div "[PERSON_NAME]" at bounding box center [295, 283] width 434 height 13
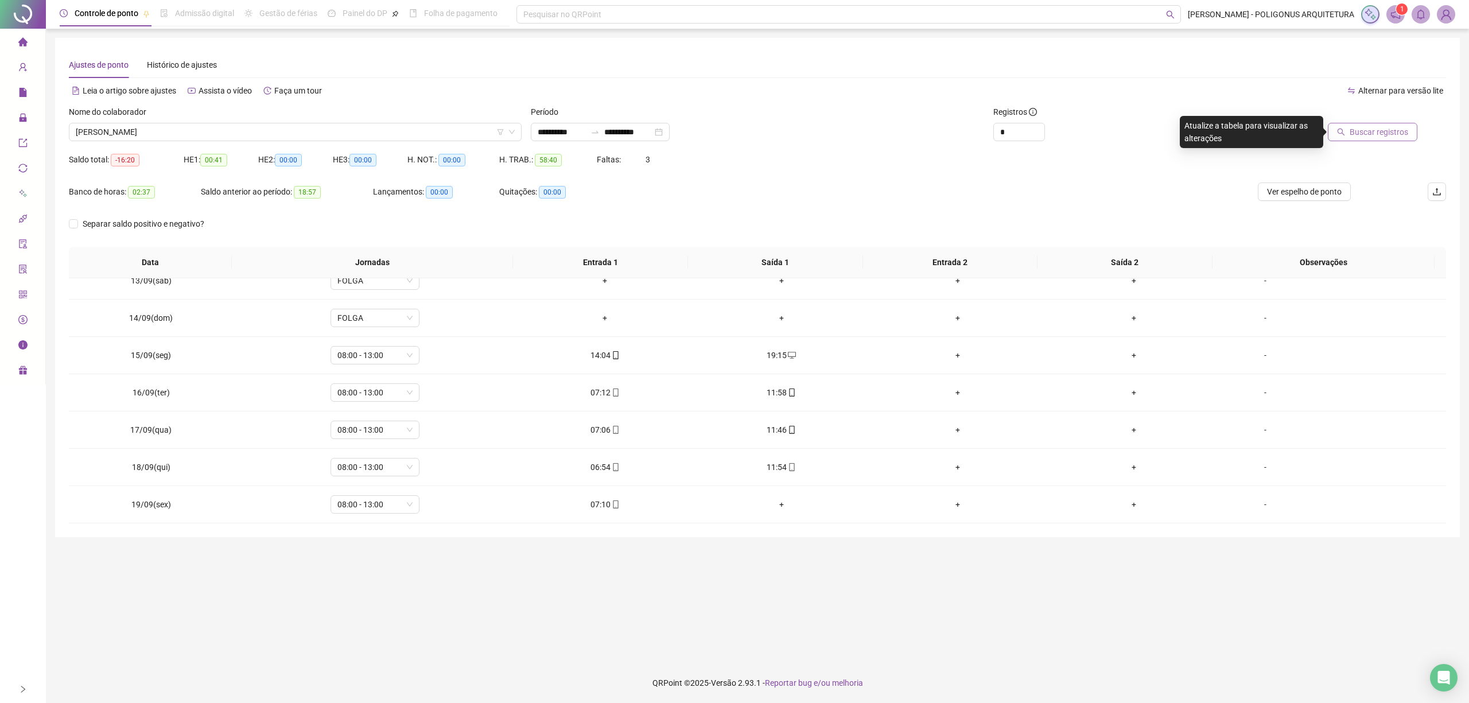
click at [1394, 125] on button "Buscar registros" at bounding box center [1373, 132] width 90 height 18
click at [26, 41] on icon "home" at bounding box center [22, 41] width 9 height 9
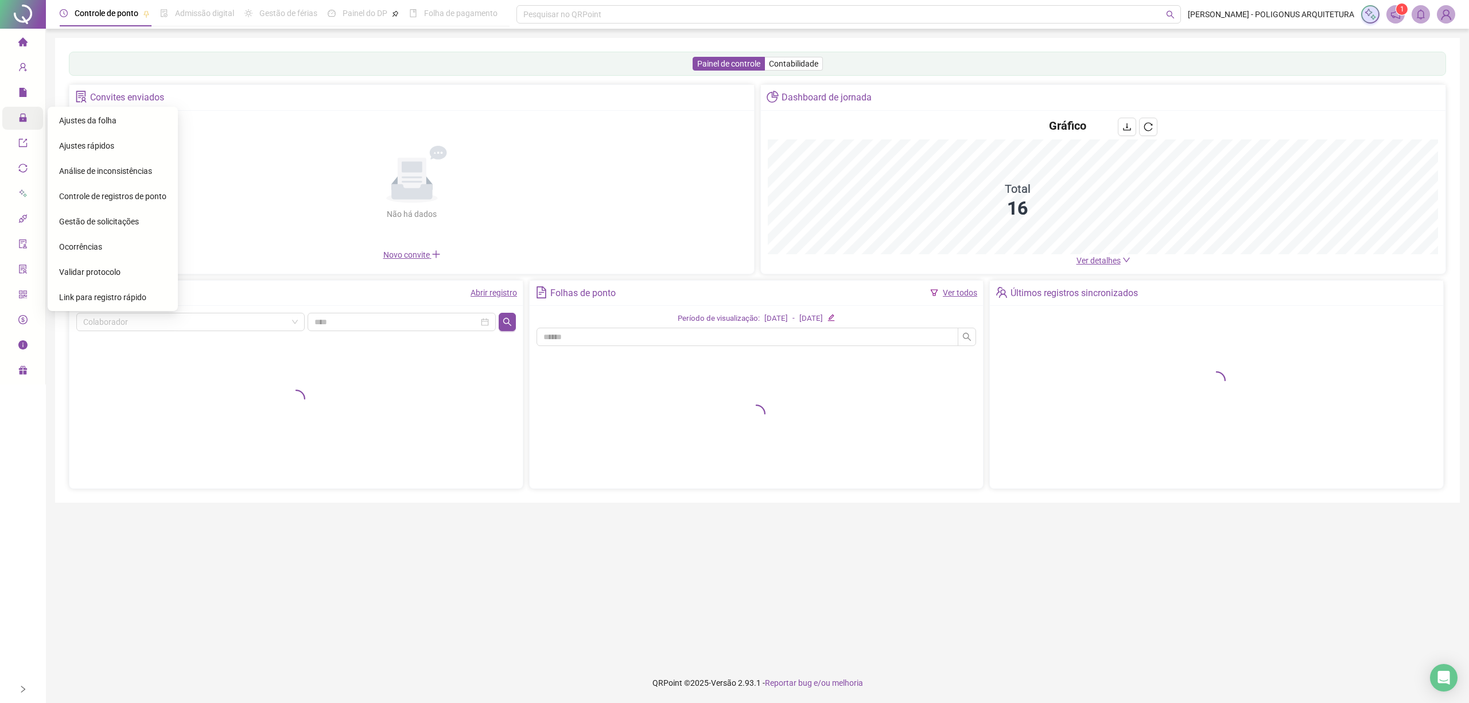
click at [24, 116] on icon "lock" at bounding box center [22, 117] width 9 height 9
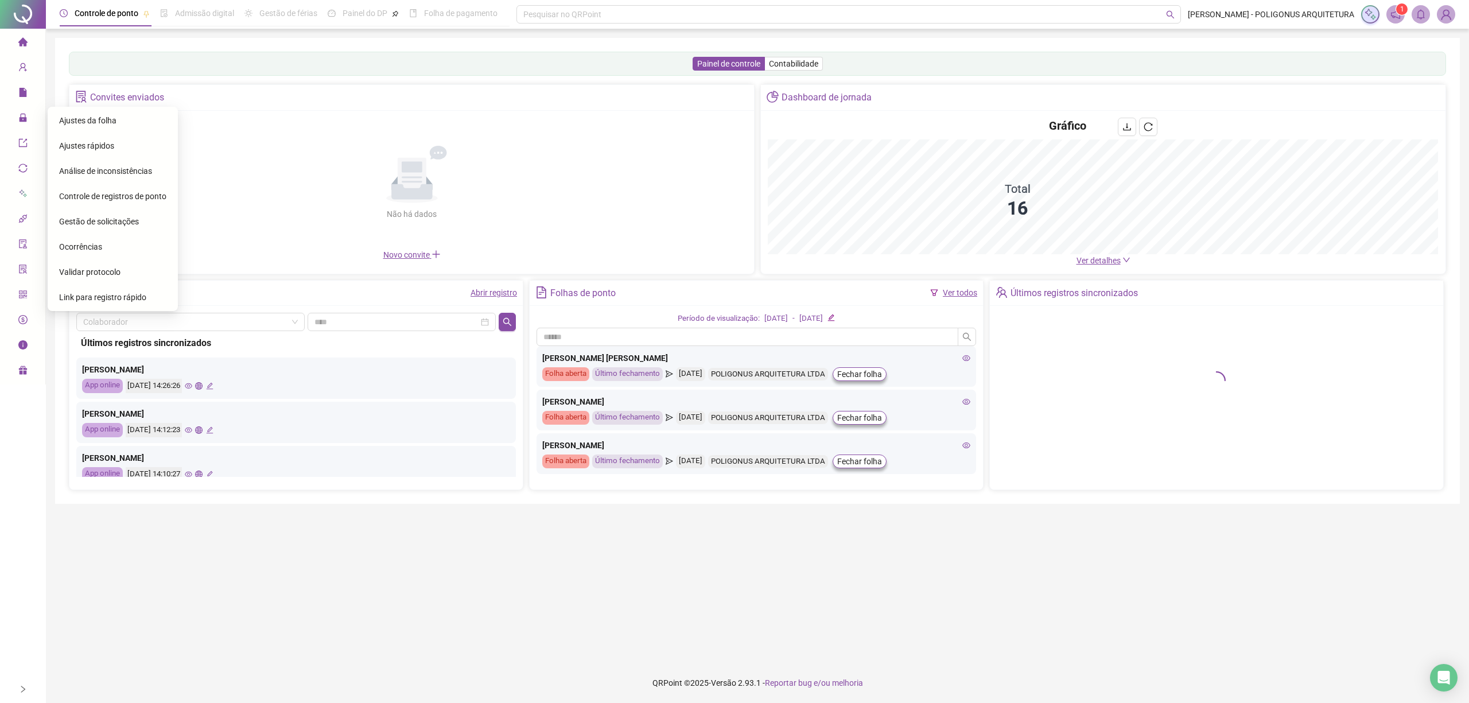
click at [104, 219] on span "Gestão de solicitações" at bounding box center [99, 221] width 80 height 9
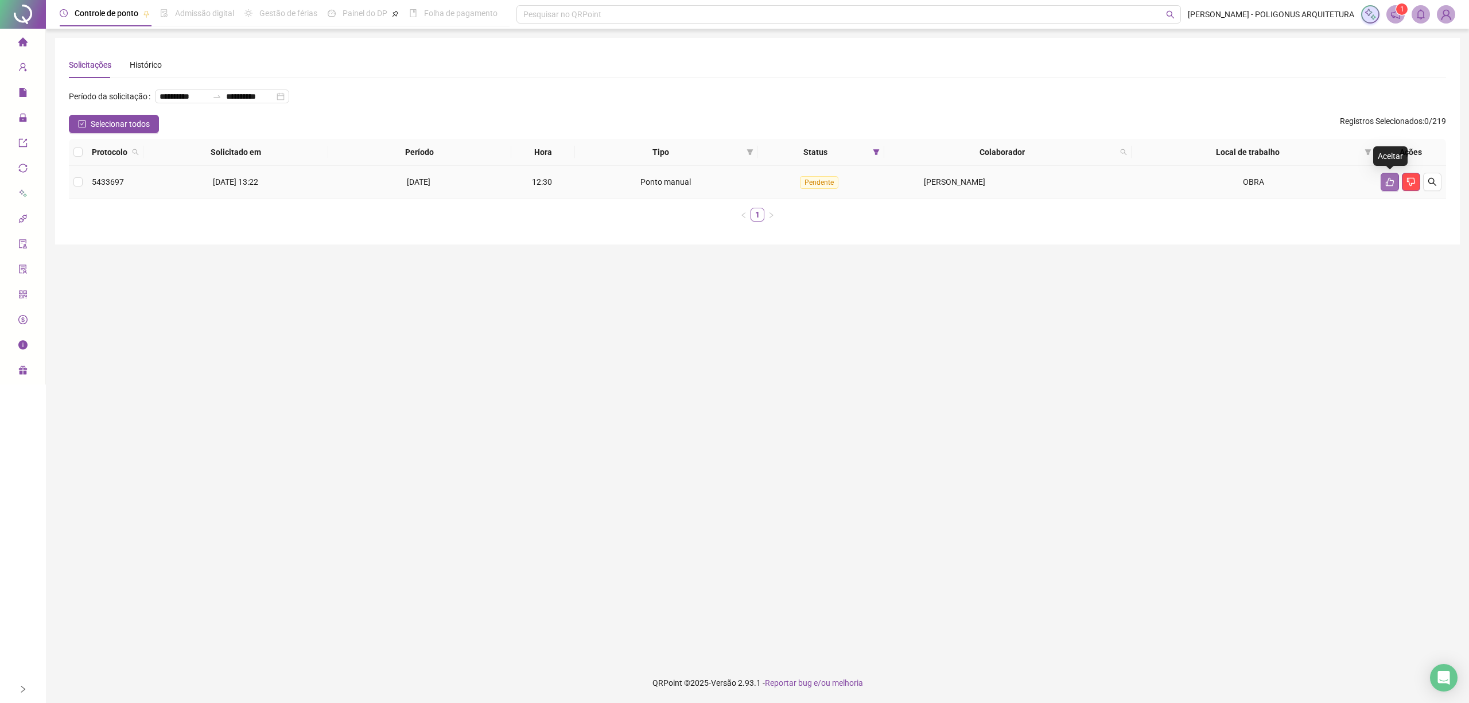
click at [1386, 185] on icon "like" at bounding box center [1390, 181] width 9 height 9
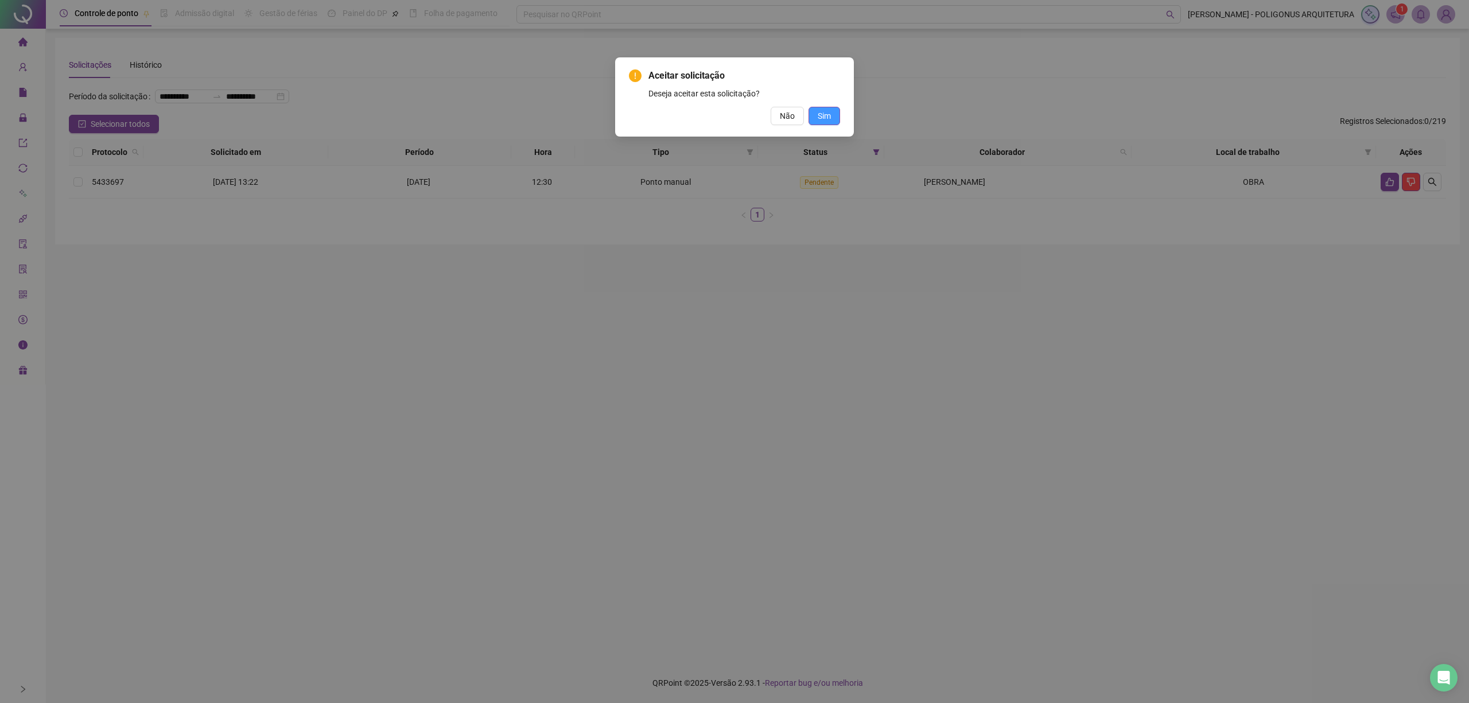
click at [825, 122] on span "Sim" at bounding box center [824, 116] width 13 height 13
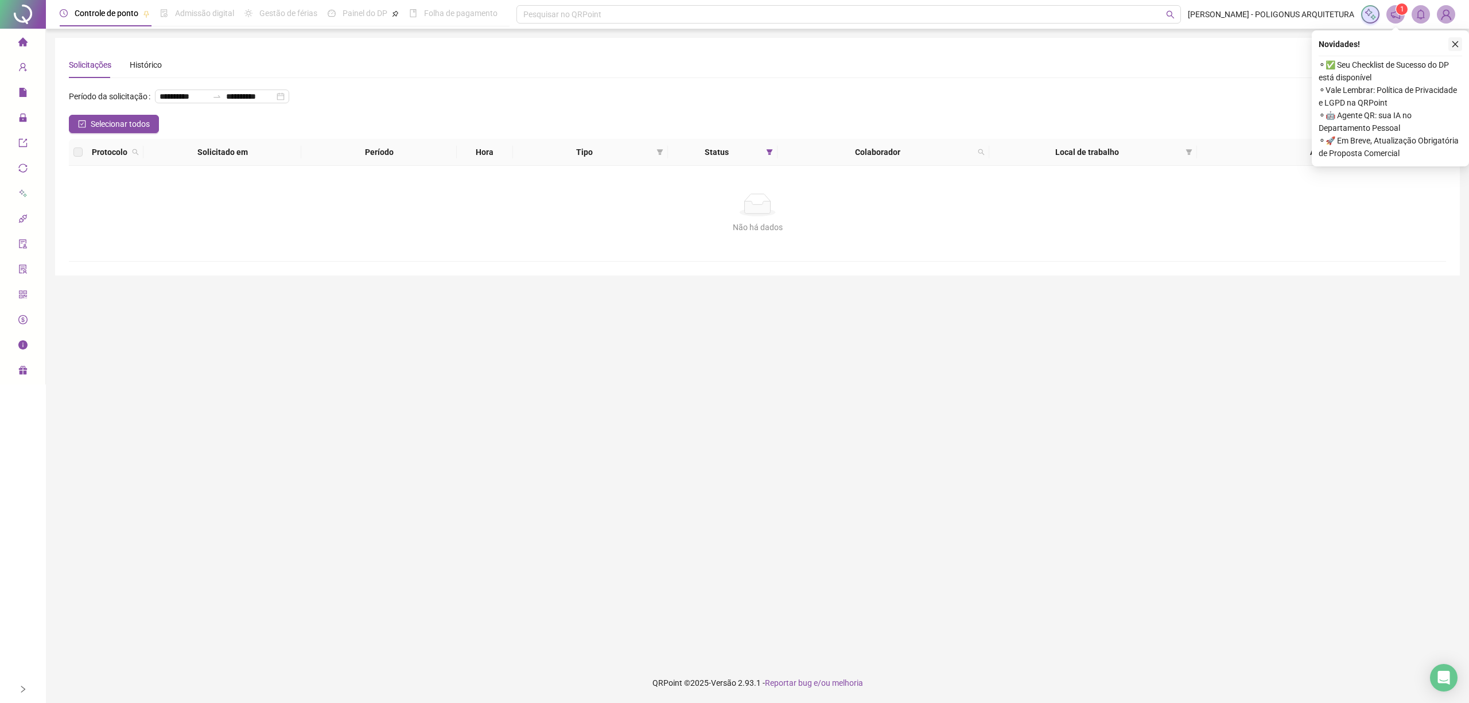
click at [1458, 41] on icon "close" at bounding box center [1456, 44] width 8 height 8
